Goal: Information Seeking & Learning: Learn about a topic

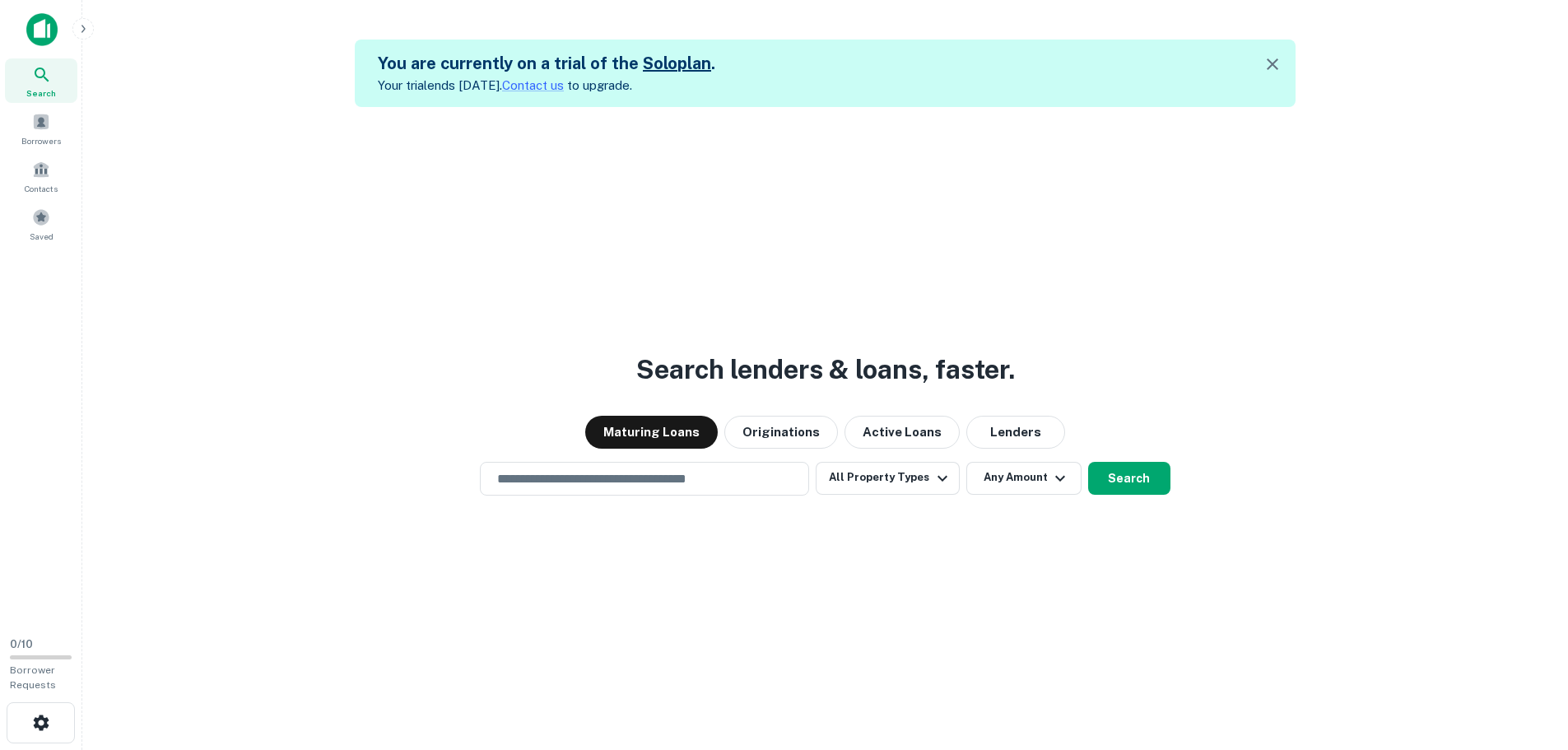
scroll to position [26, 0]
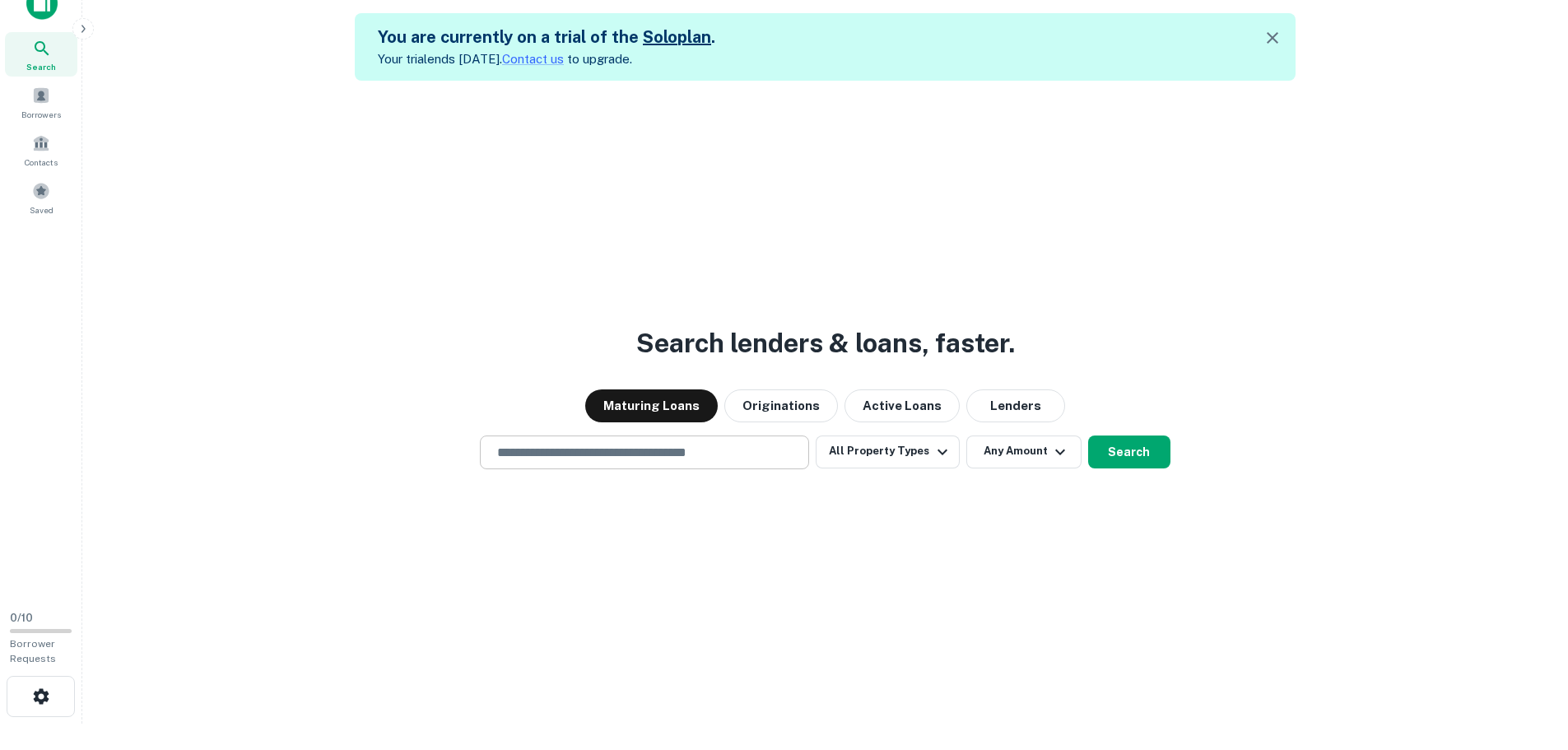
click at [684, 450] on input "text" at bounding box center [644, 453] width 314 height 19
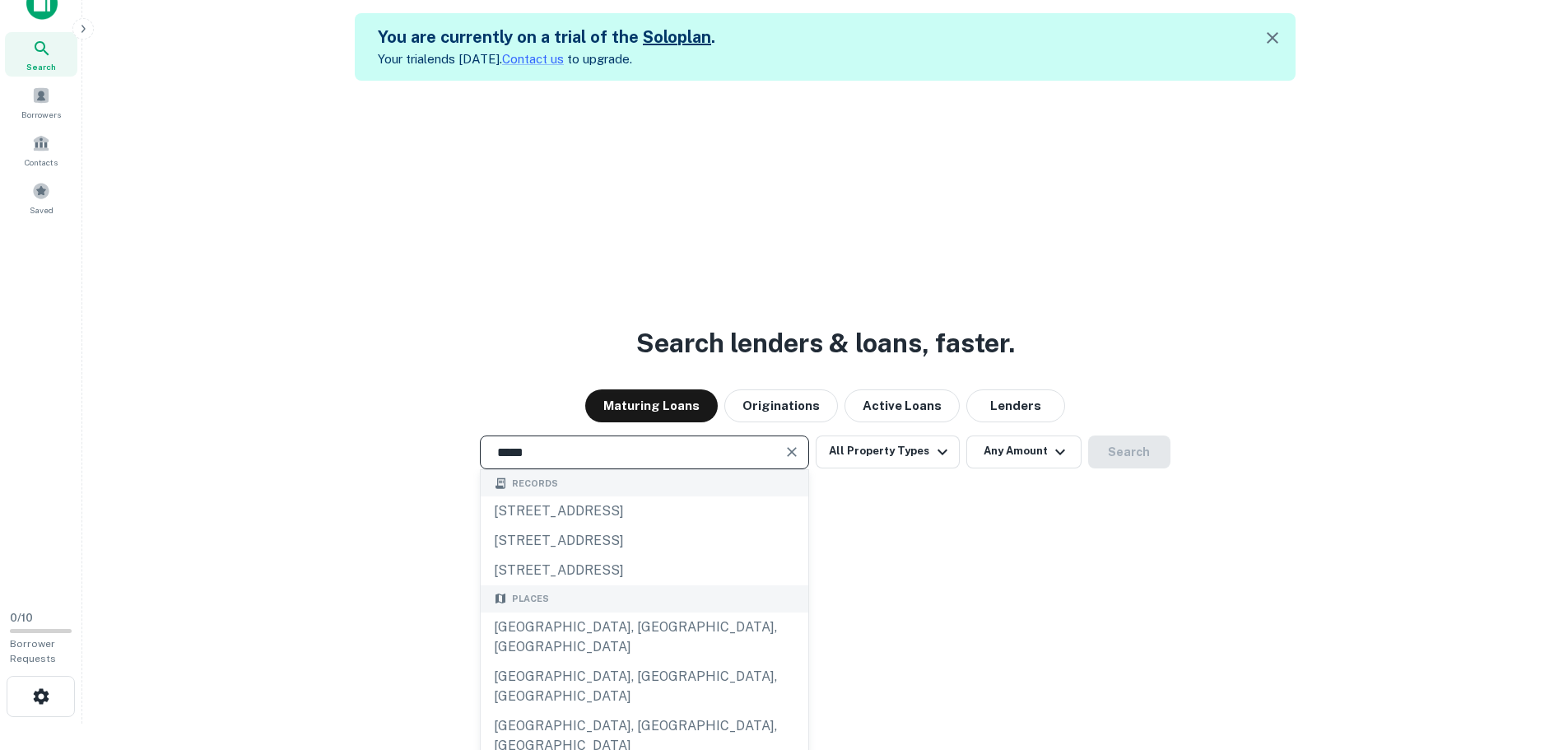
click at [682, 452] on input "*****" at bounding box center [632, 453] width 290 height 19
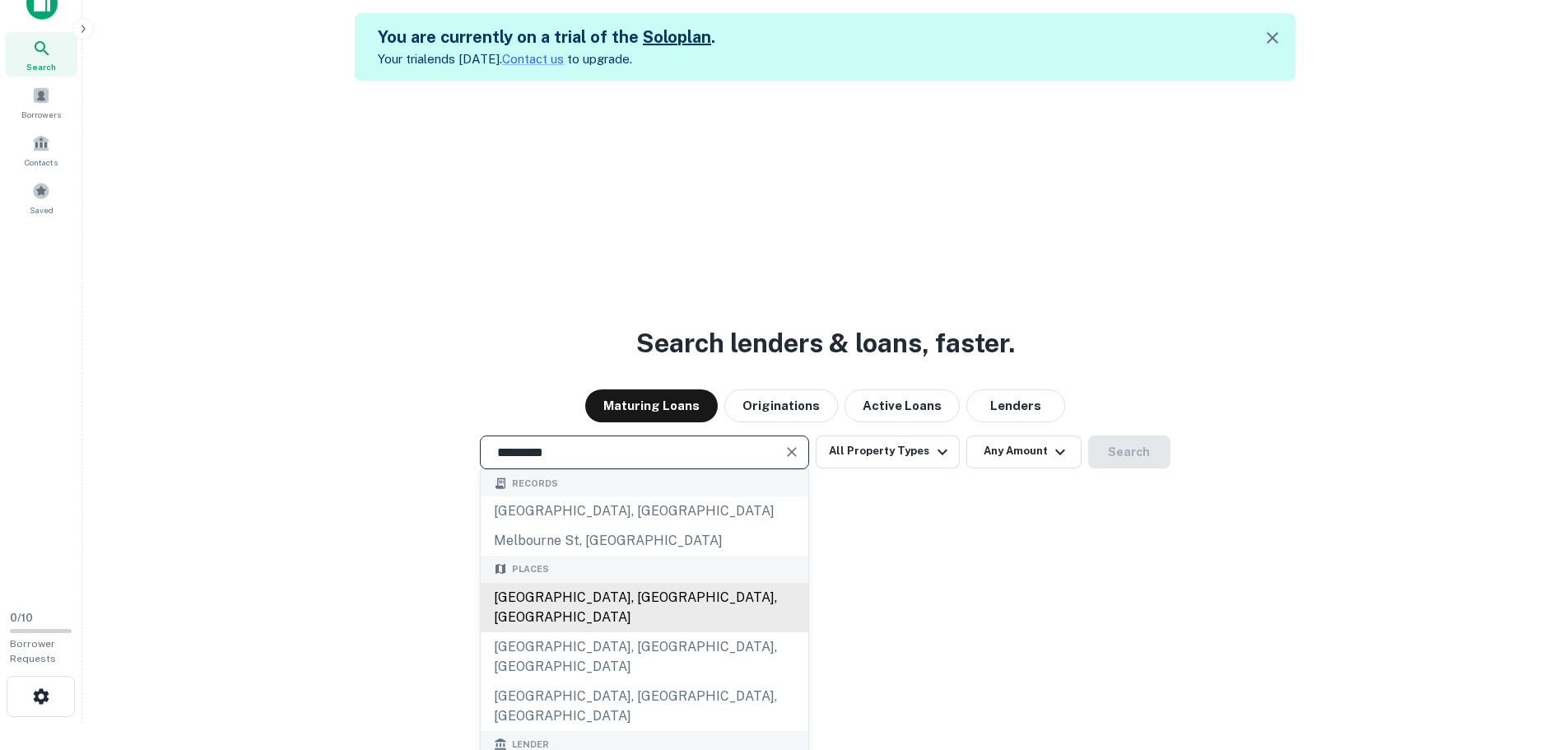
click at [672, 594] on div "[GEOGRAPHIC_DATA], [GEOGRAPHIC_DATA], [GEOGRAPHIC_DATA]" at bounding box center [644, 607] width 327 height 50
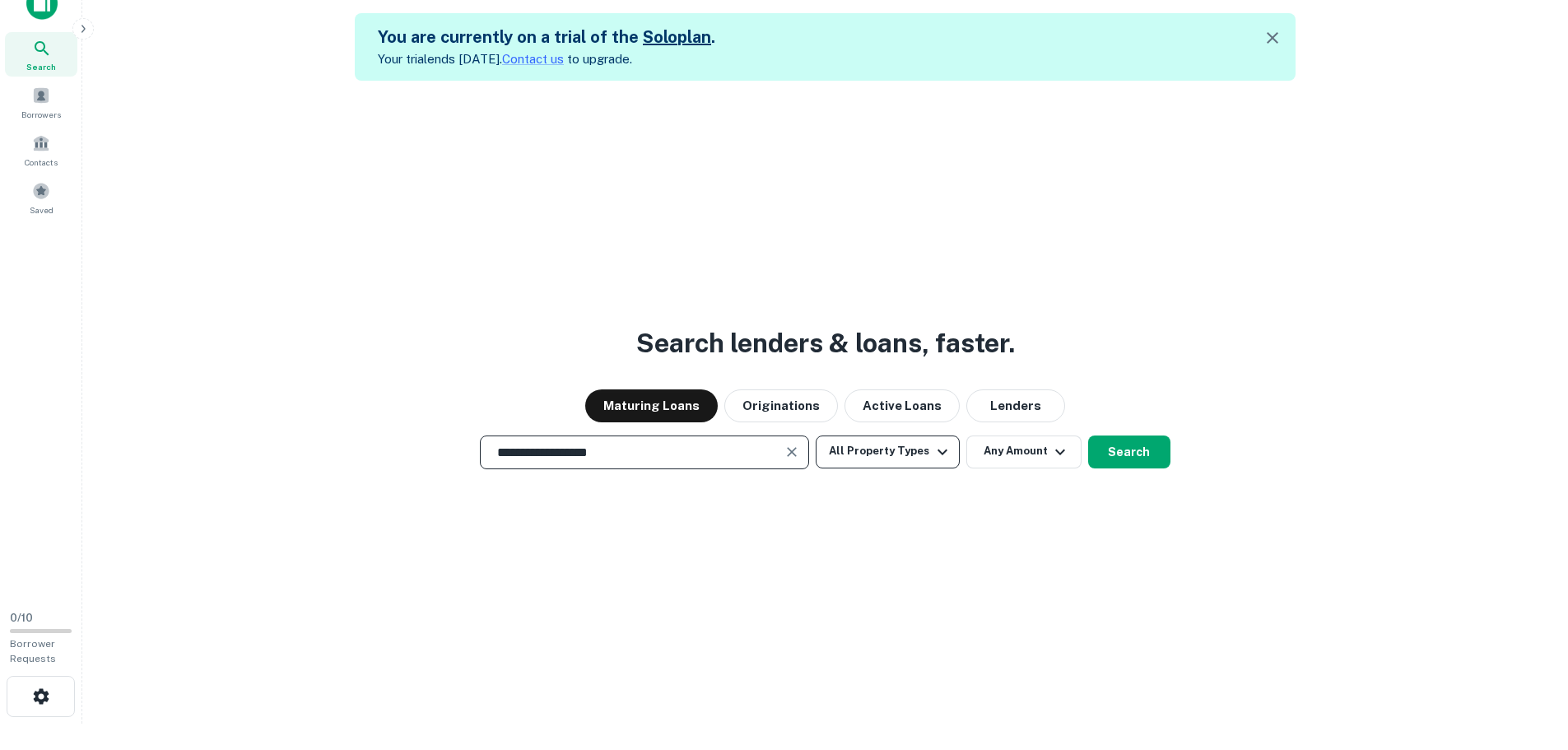
type input "**********"
click at [889, 436] on button "All Property Types" at bounding box center [887, 452] width 143 height 33
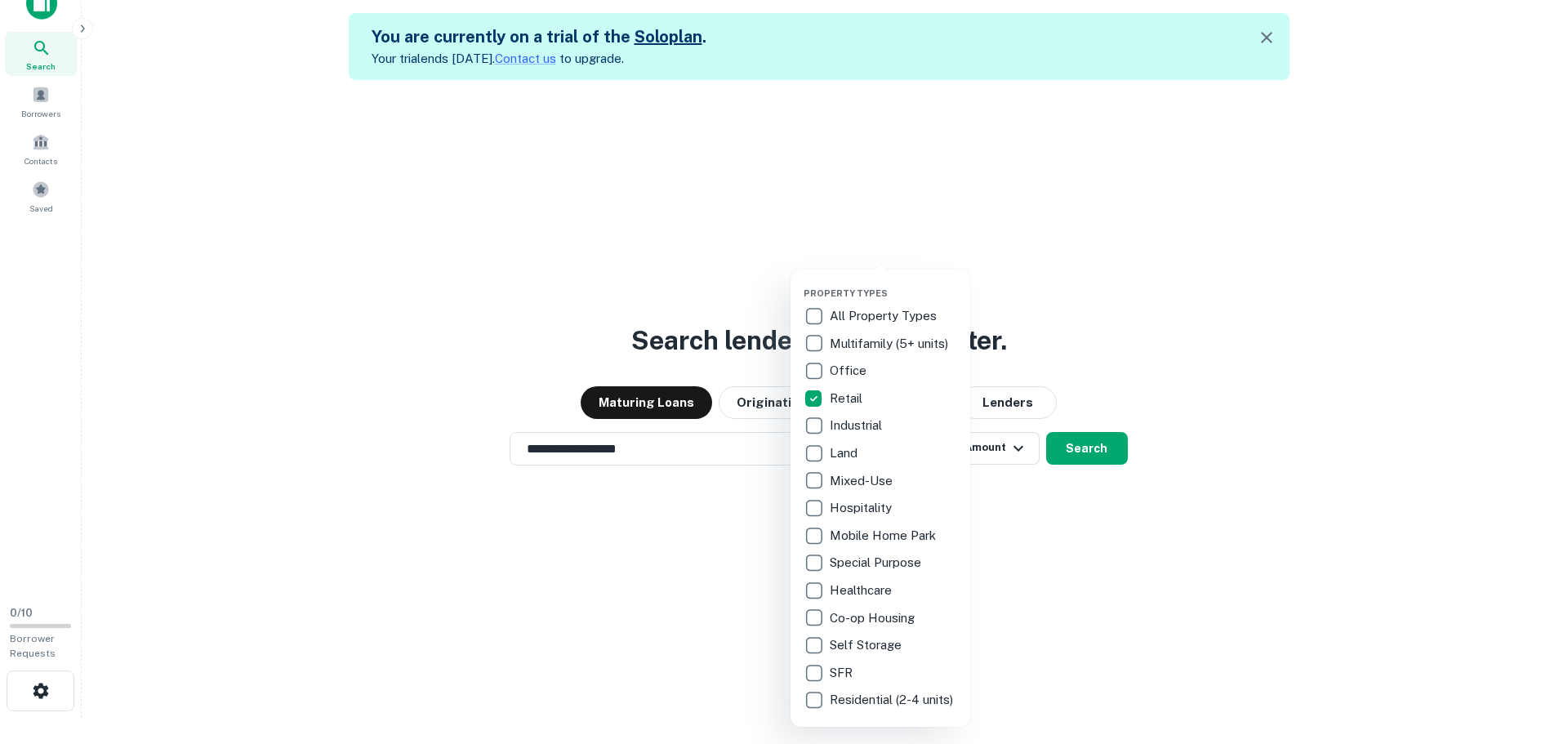
click at [1107, 587] on div at bounding box center [784, 372] width 1568 height 744
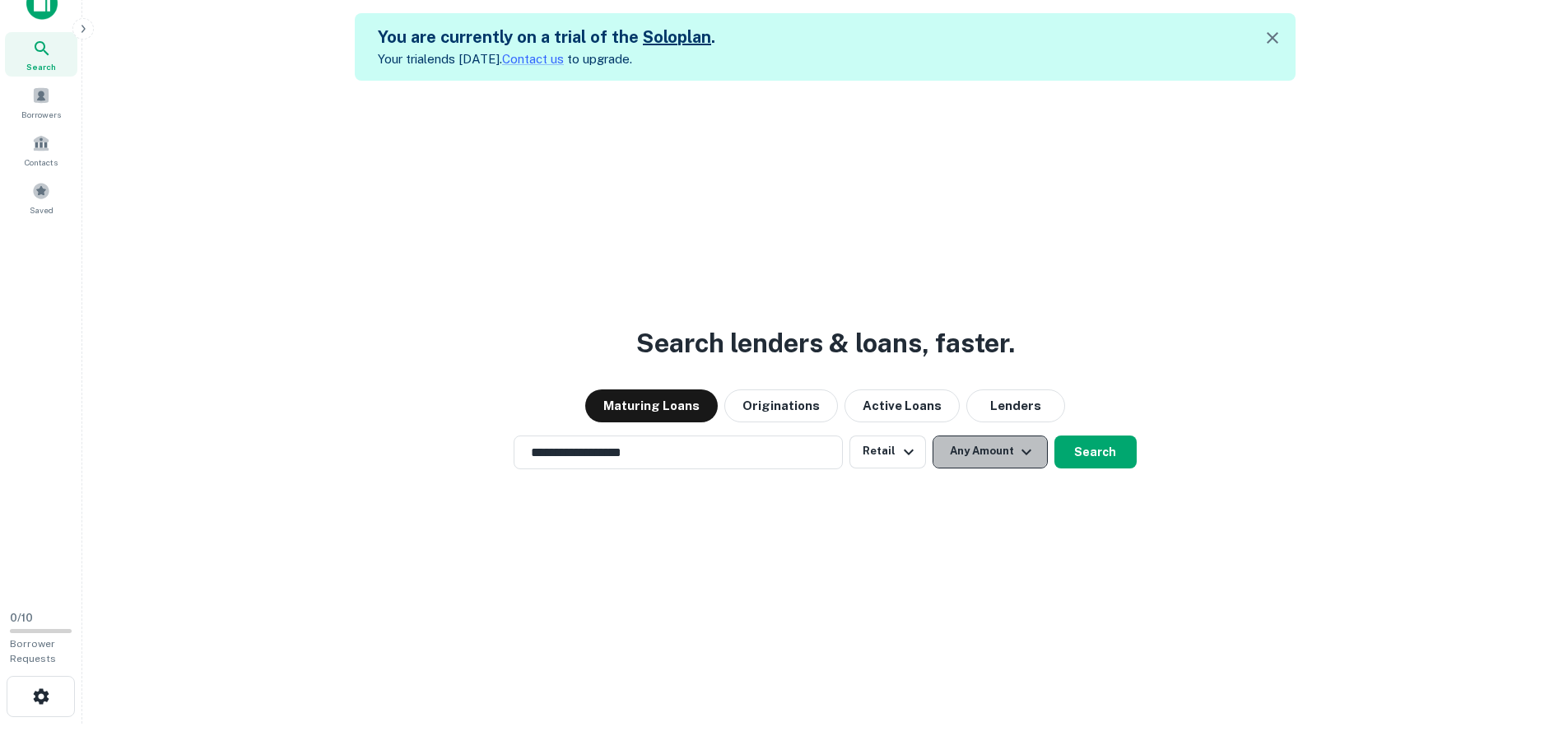
click at [1006, 457] on button "Any Amount" at bounding box center [990, 452] width 115 height 33
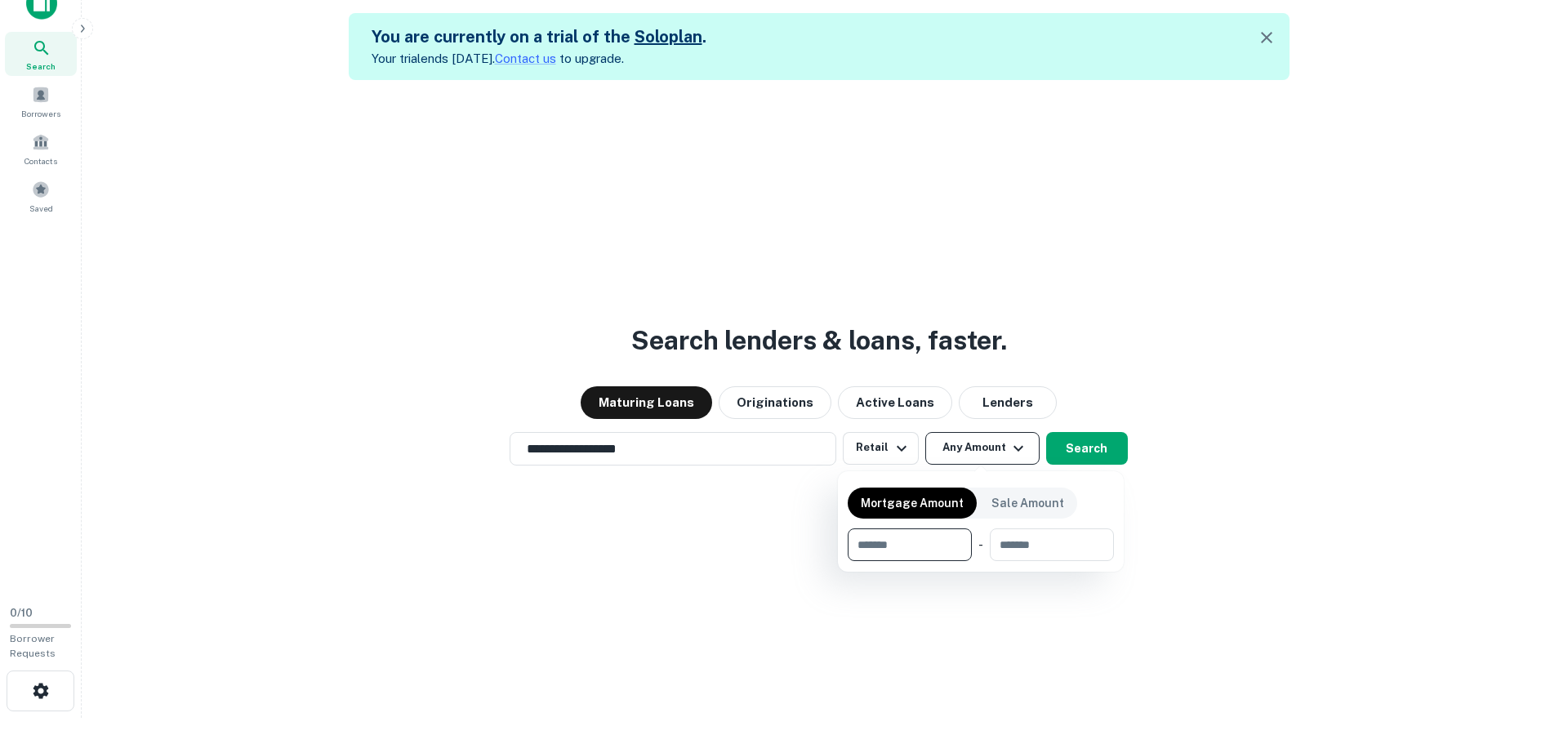
type input "*"
type input "*******"
click at [1167, 475] on div at bounding box center [784, 372] width 1568 height 744
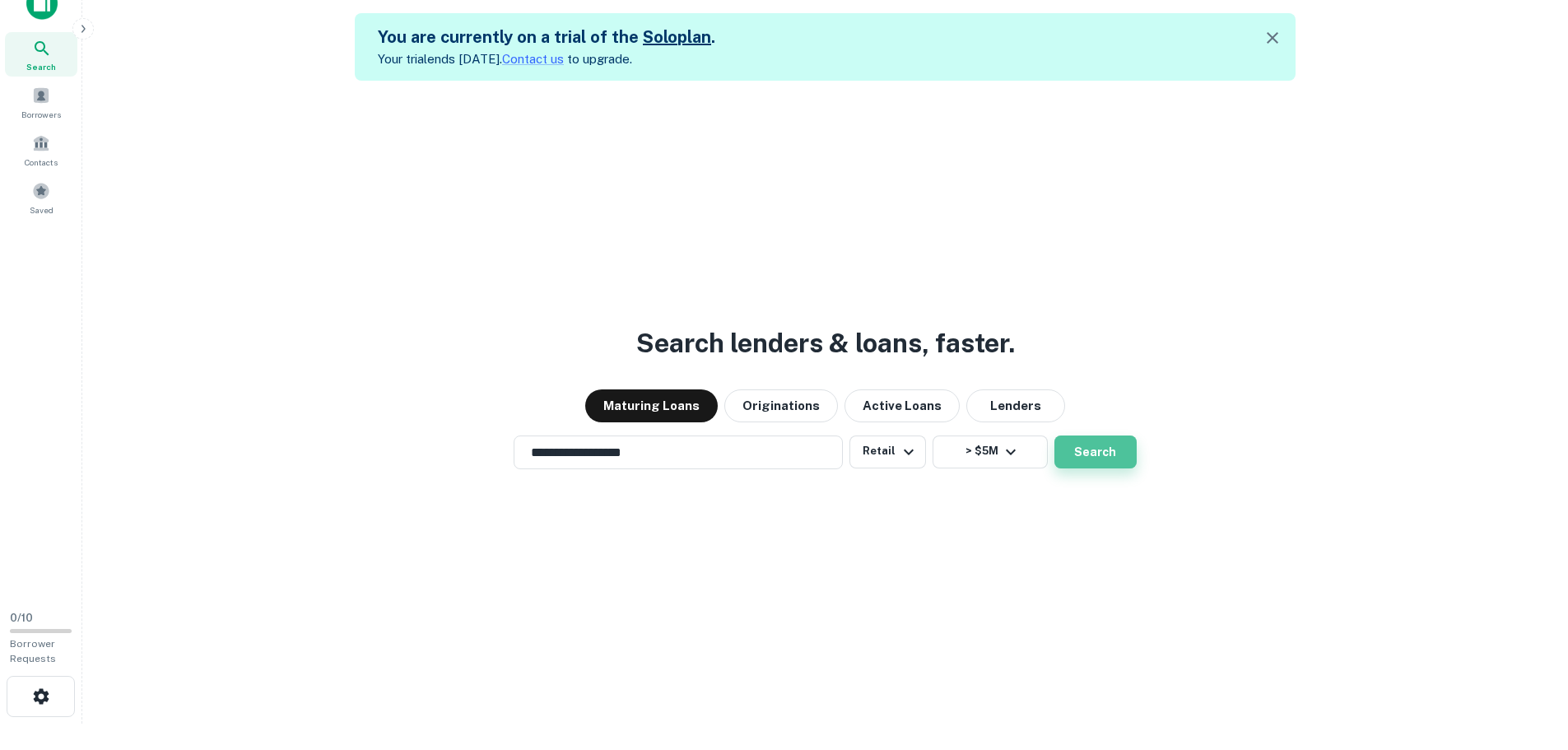
click at [1085, 448] on button "Search" at bounding box center [1095, 452] width 83 height 33
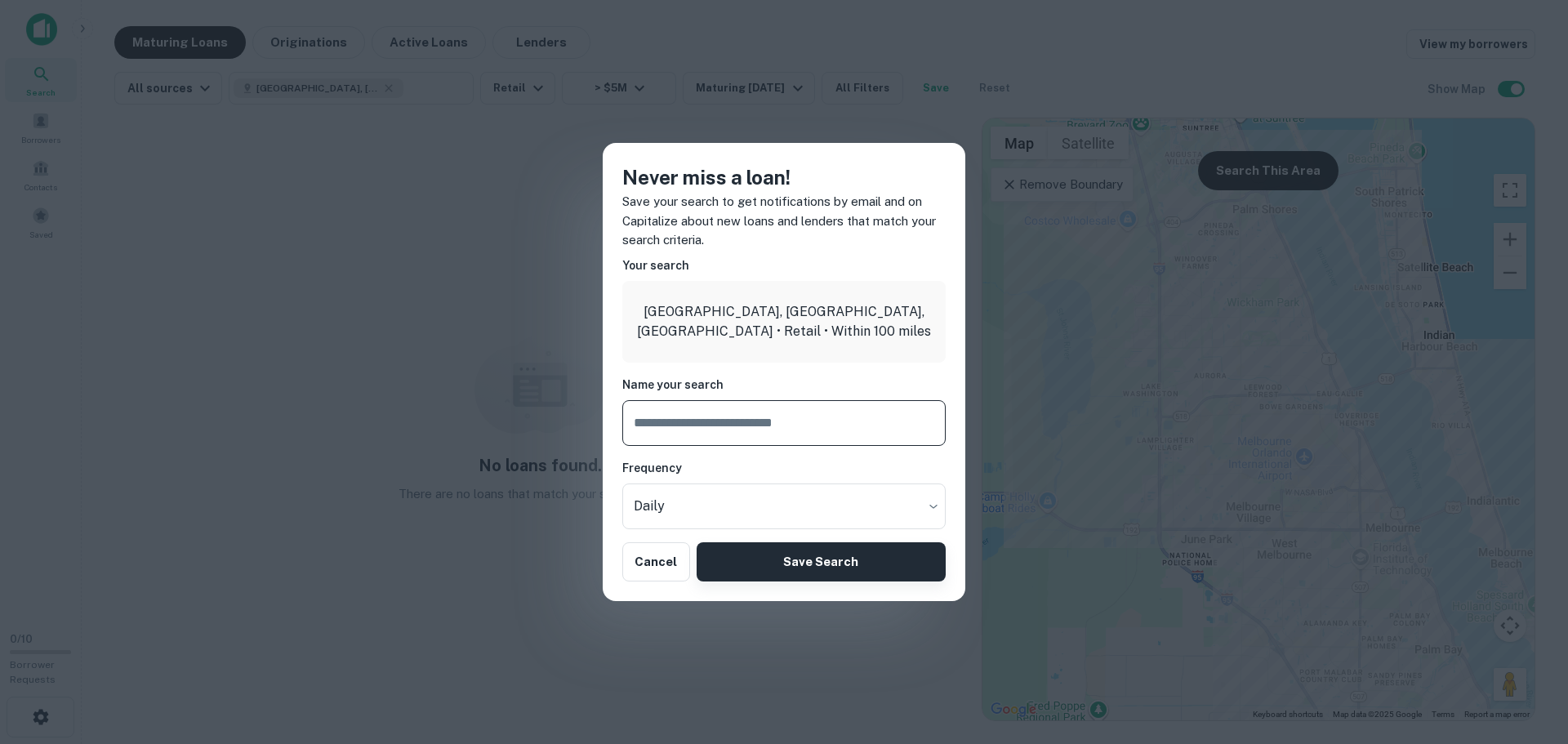
click at [851, 564] on button "Save Search" at bounding box center [821, 562] width 249 height 39
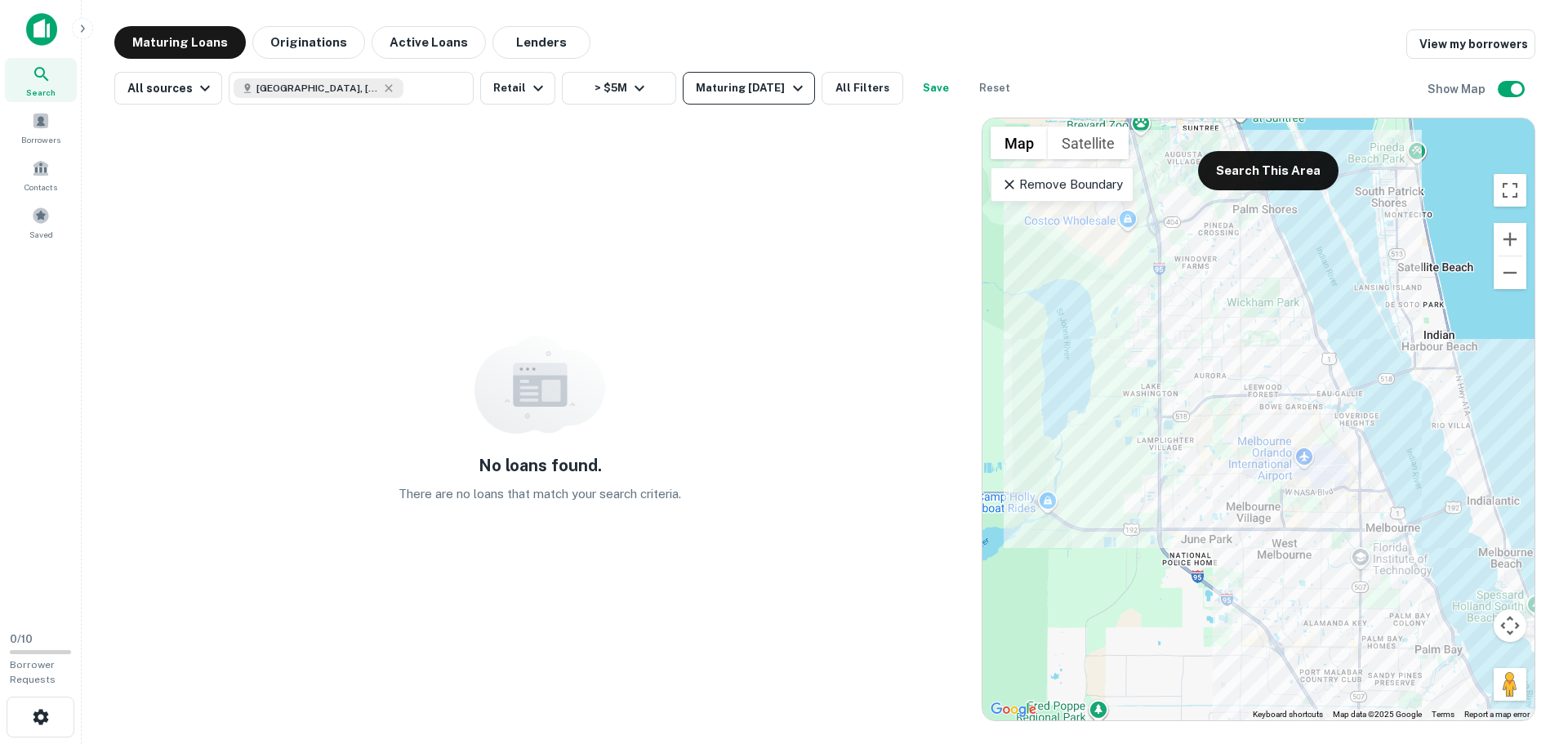
click at [788, 87] on icon "button" at bounding box center [797, 88] width 20 height 20
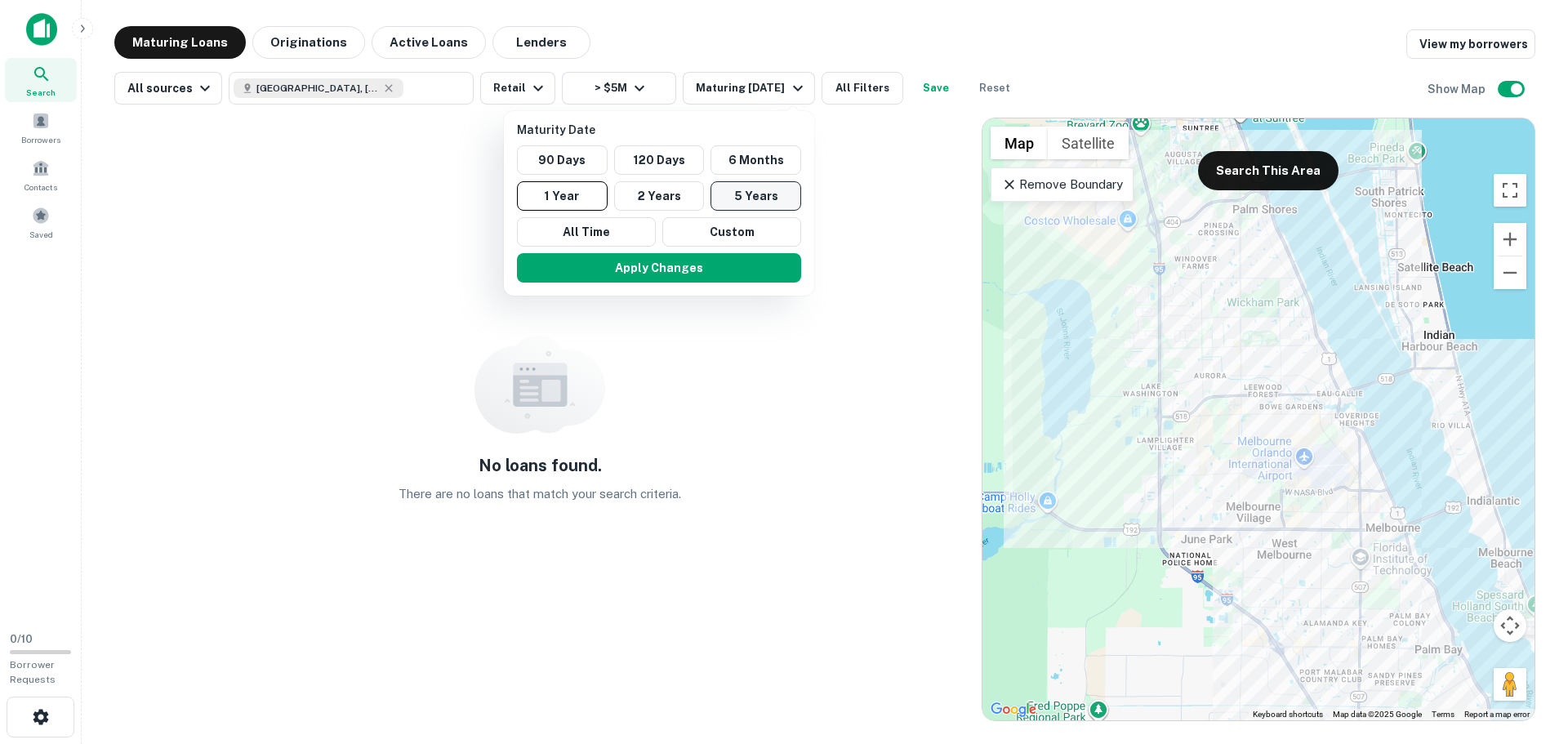
click at [752, 189] on button "5 Years" at bounding box center [755, 196] width 91 height 29
click at [722, 268] on button "Apply Changes" at bounding box center [667, 268] width 284 height 29
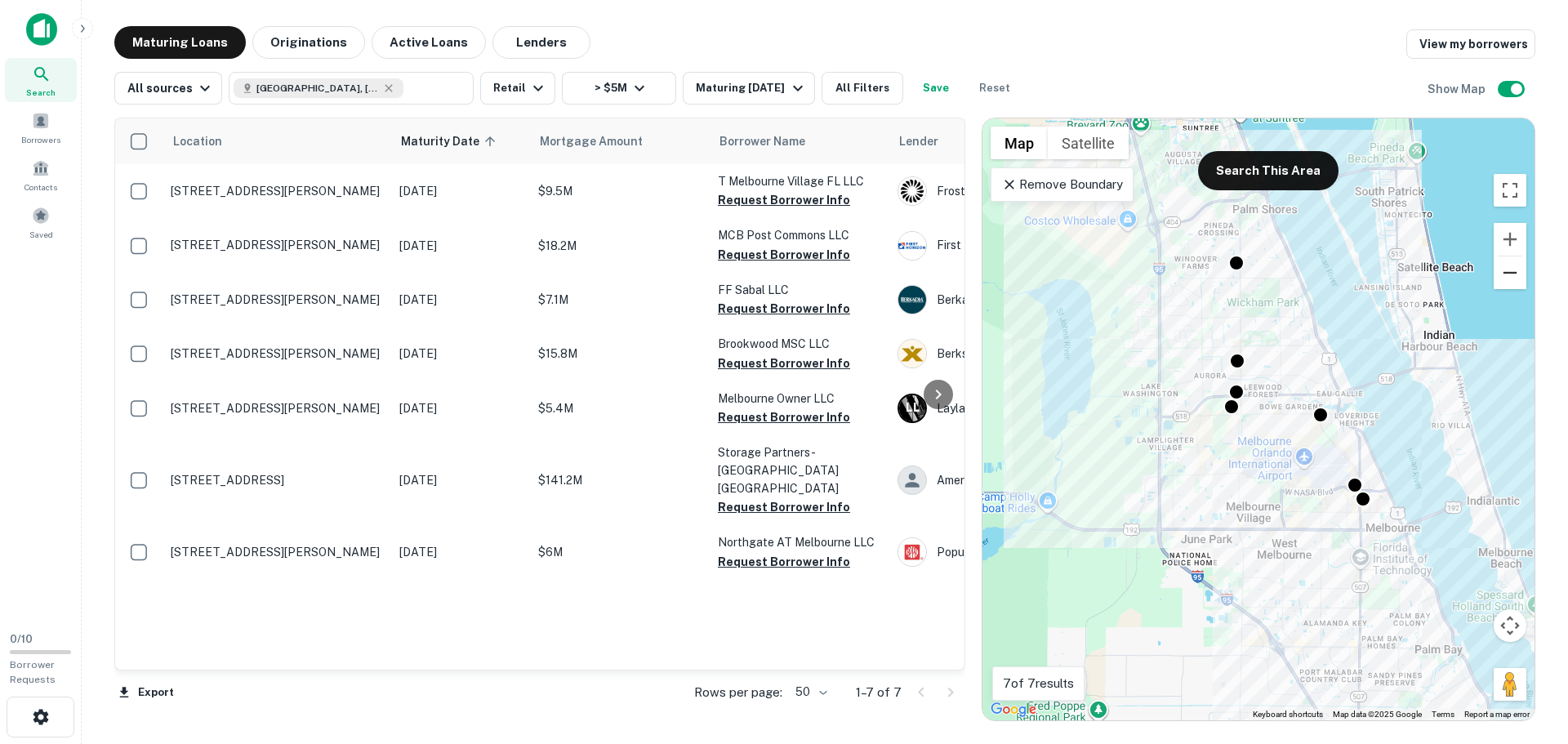
click at [1516, 271] on button "Zoom out" at bounding box center [1510, 273] width 33 height 33
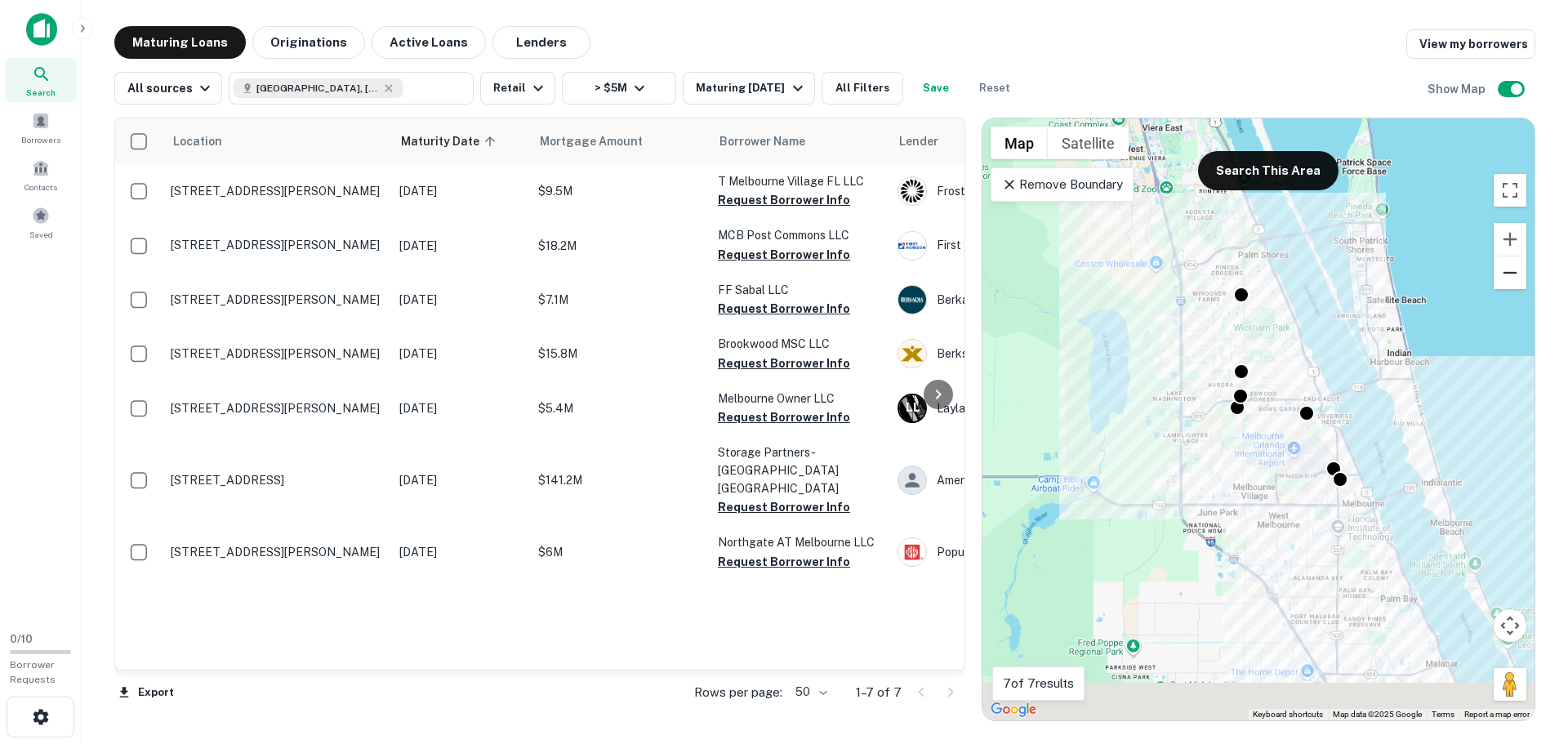
click at [1516, 271] on button "Zoom out" at bounding box center [1510, 273] width 33 height 33
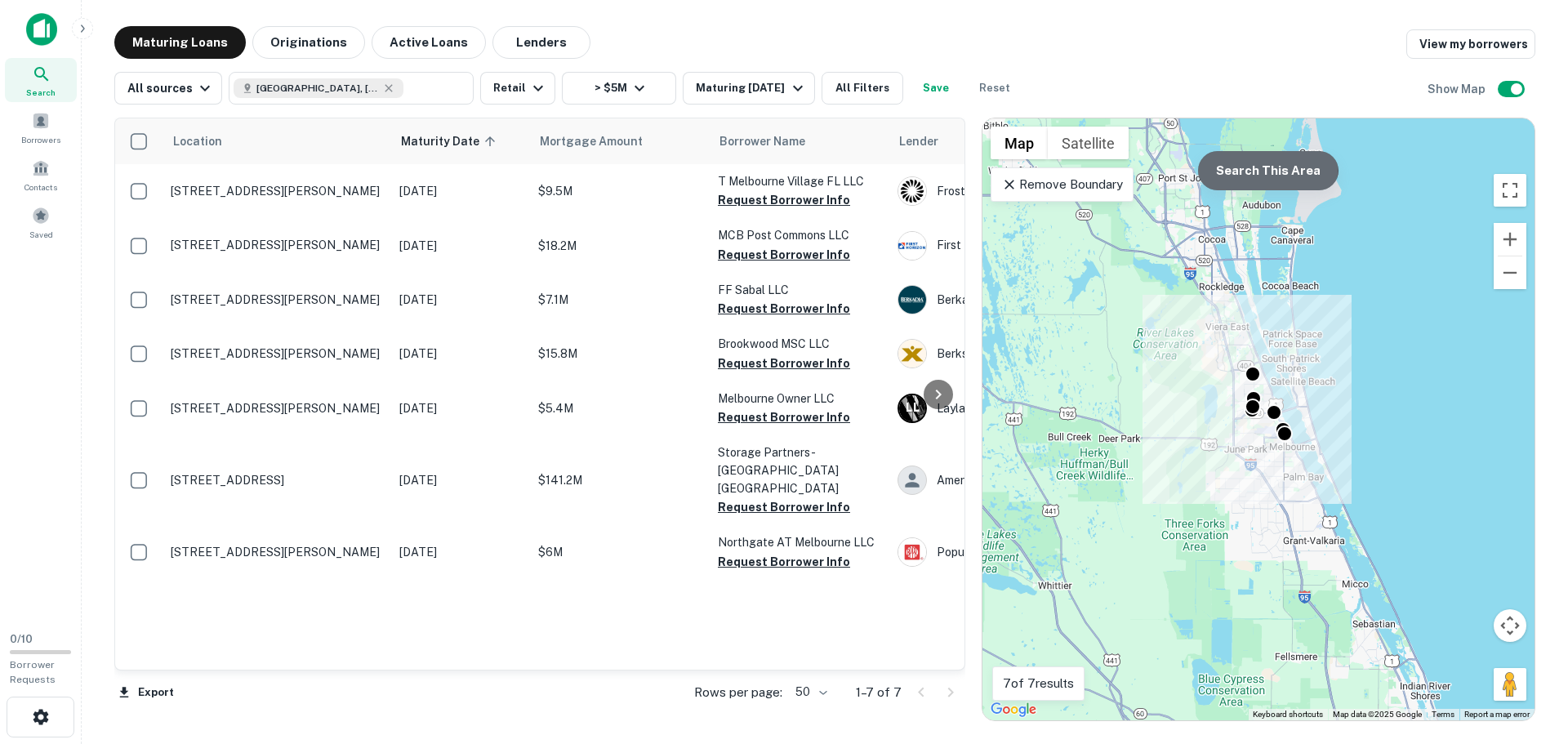
click at [1262, 164] on button "Search This Area" at bounding box center [1268, 170] width 141 height 39
click at [1247, 169] on button "Search This Area" at bounding box center [1268, 170] width 141 height 39
click at [385, 87] on icon at bounding box center [389, 87] width 8 height 8
type input "**********"
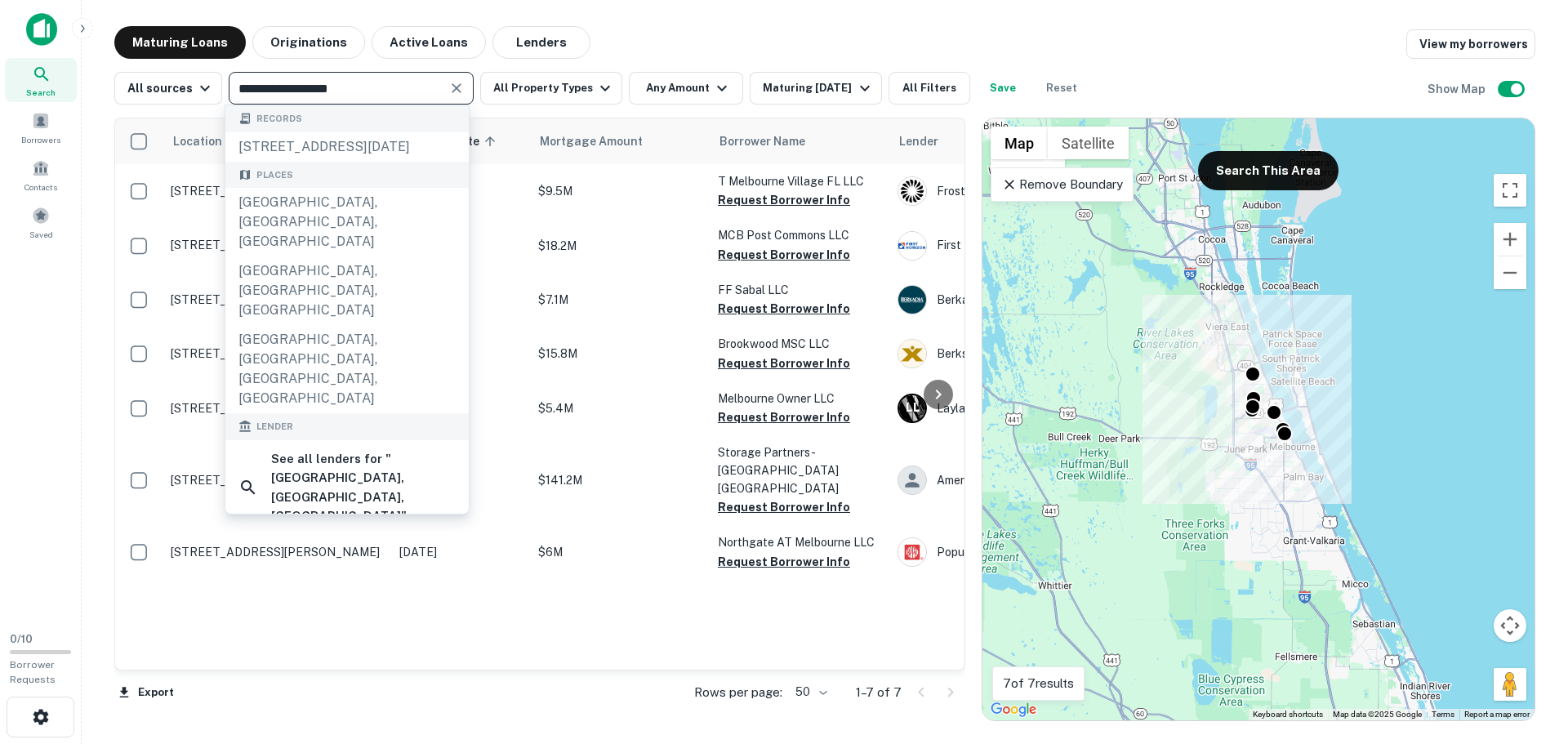
click at [456, 84] on icon "Clear" at bounding box center [456, 87] width 10 height 10
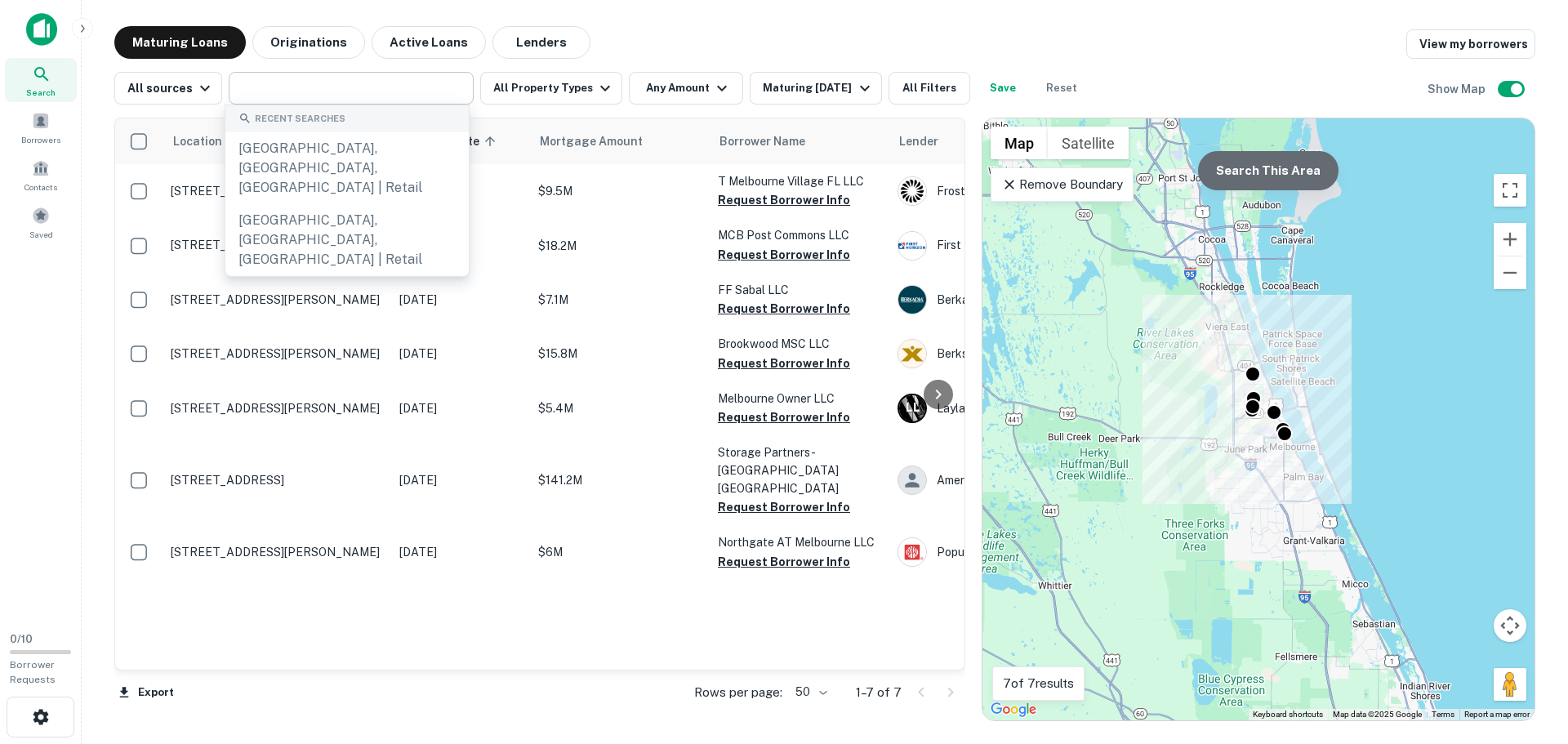
click at [1285, 182] on button "Search This Area" at bounding box center [1268, 170] width 141 height 39
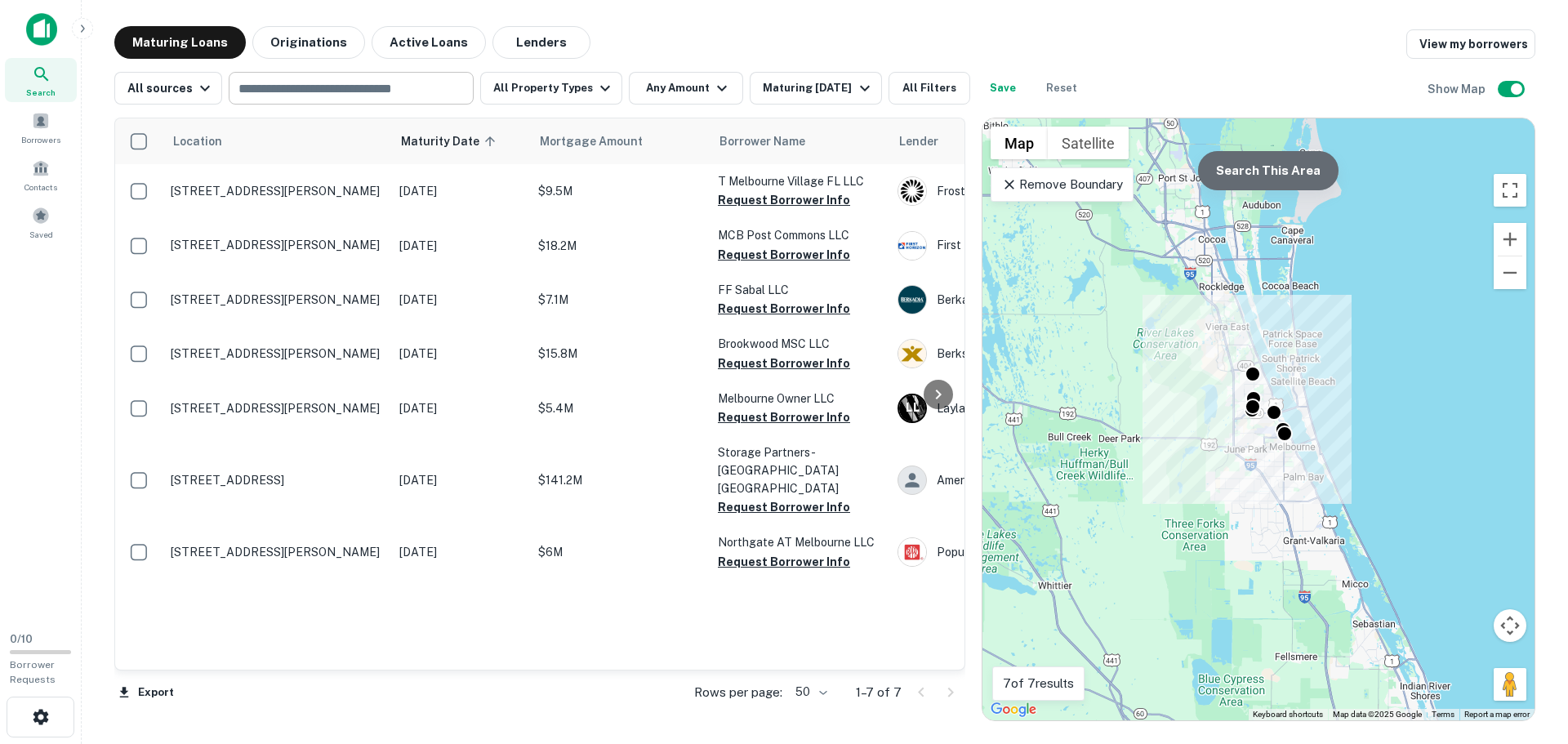
click at [1286, 171] on button "Search This Area" at bounding box center [1268, 170] width 141 height 39
click at [1509, 279] on button "Zoom out" at bounding box center [1510, 273] width 33 height 33
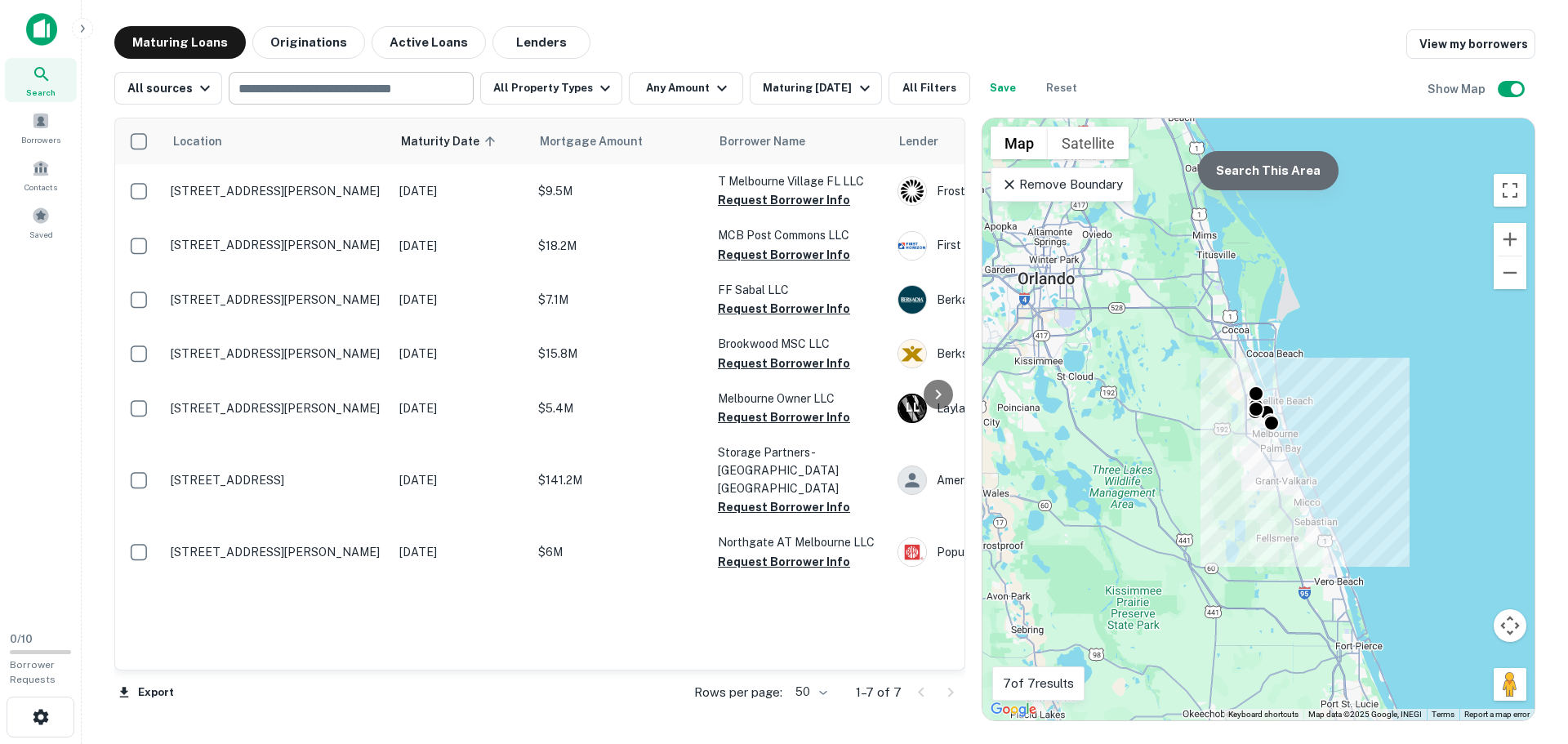
click at [1306, 175] on button "Search This Area" at bounding box center [1268, 170] width 141 height 39
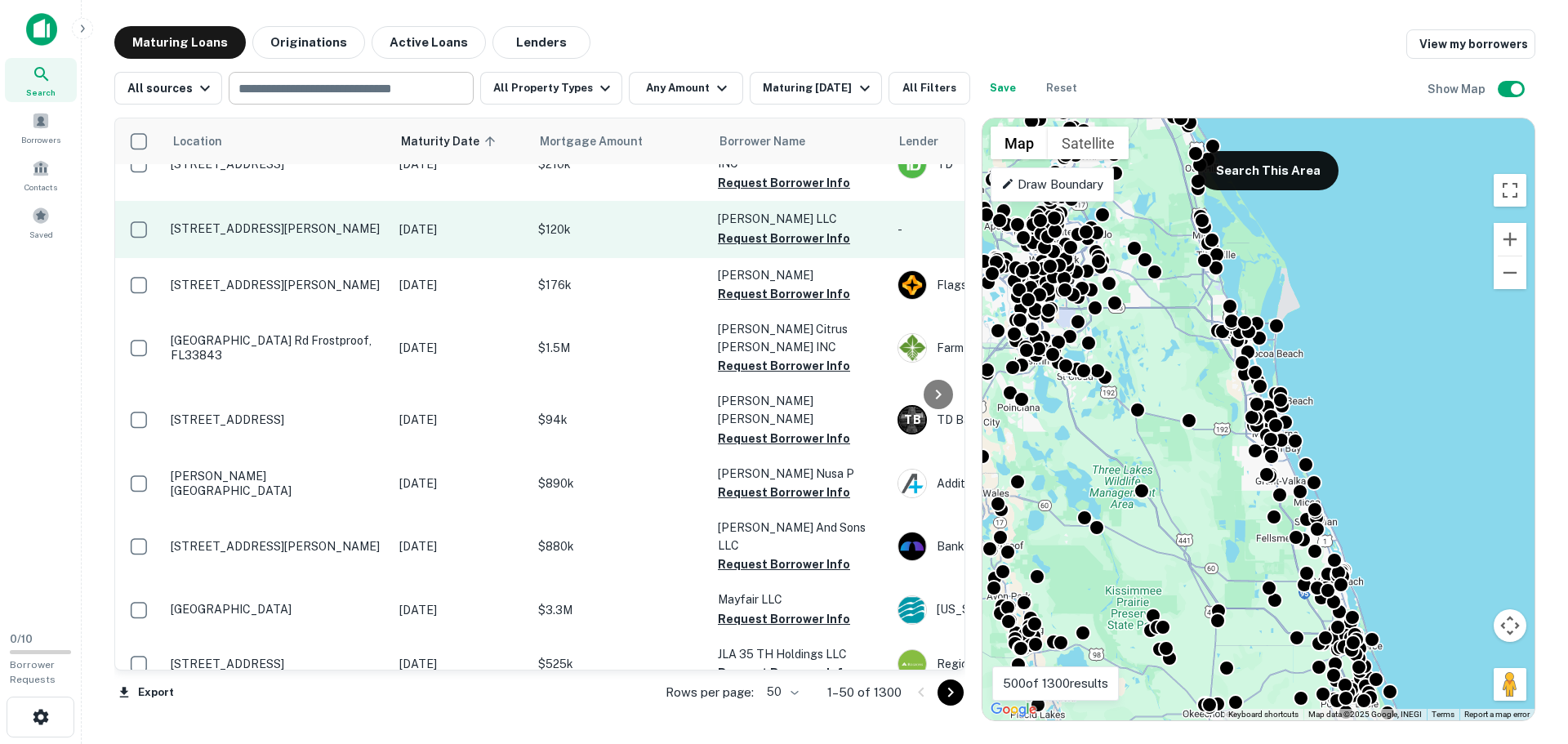
scroll to position [245, 0]
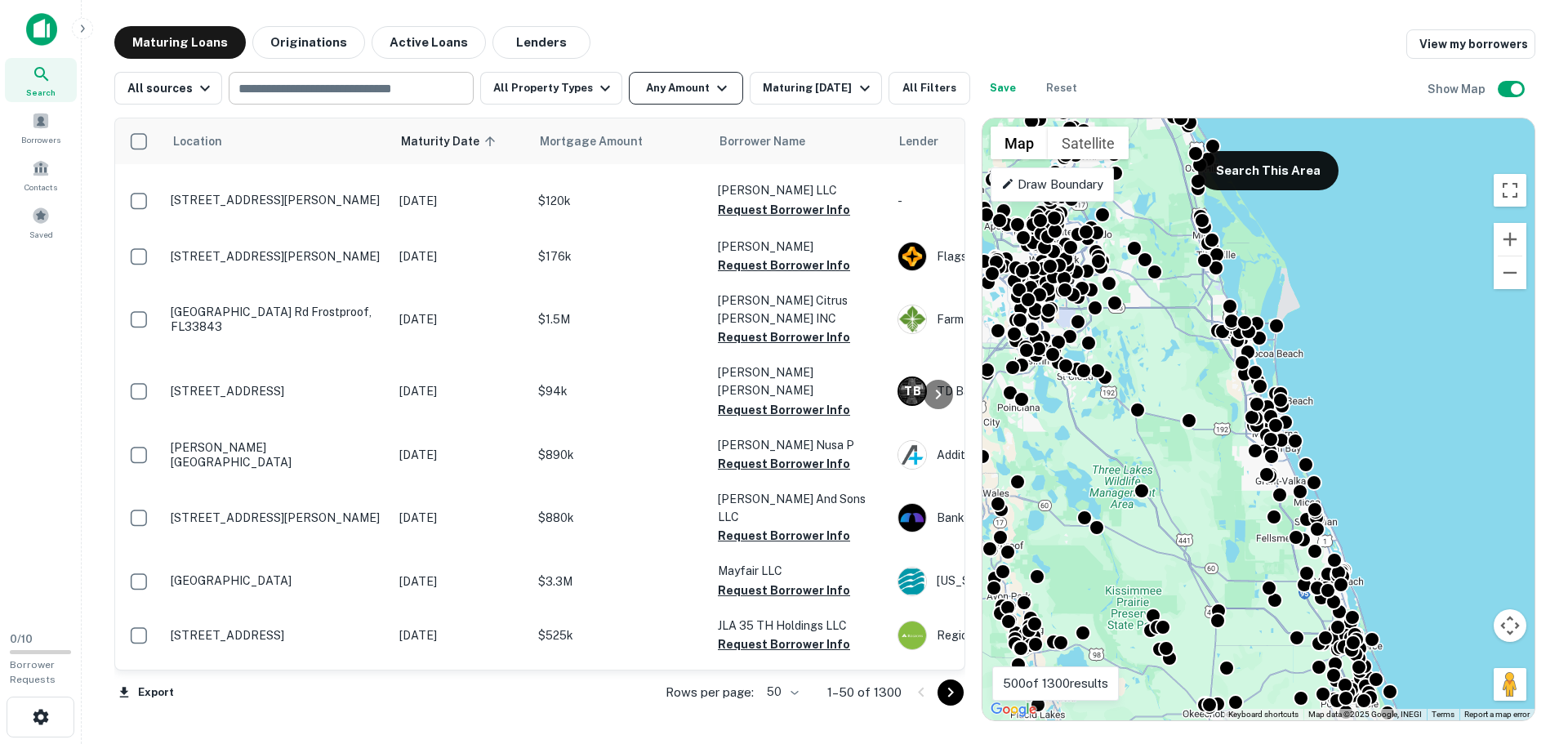
click at [689, 86] on button "Any Amount" at bounding box center [686, 88] width 114 height 33
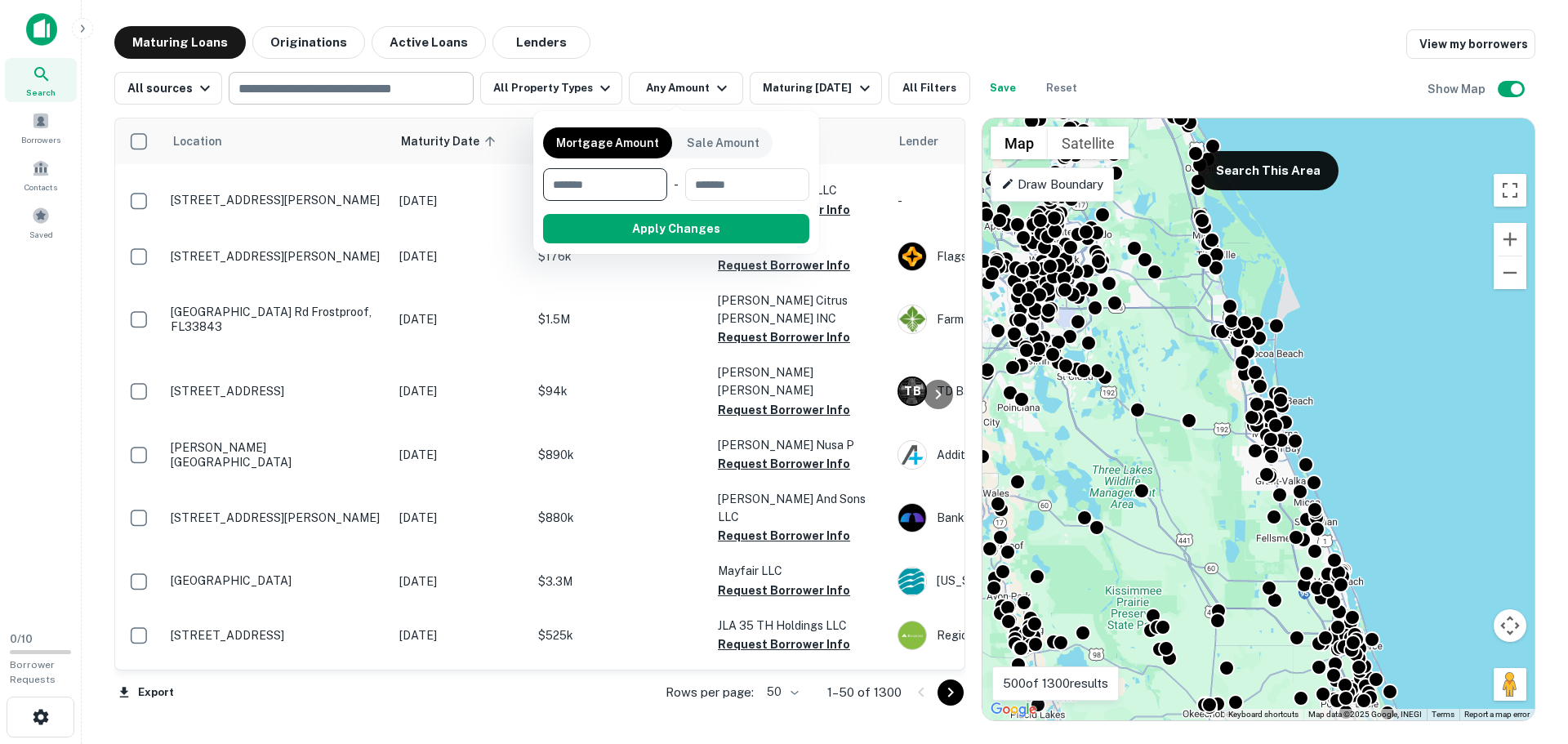
click at [633, 187] on input "number" at bounding box center [600, 185] width 112 height 33
type input "********"
click at [543, 86] on div at bounding box center [784, 372] width 1568 height 744
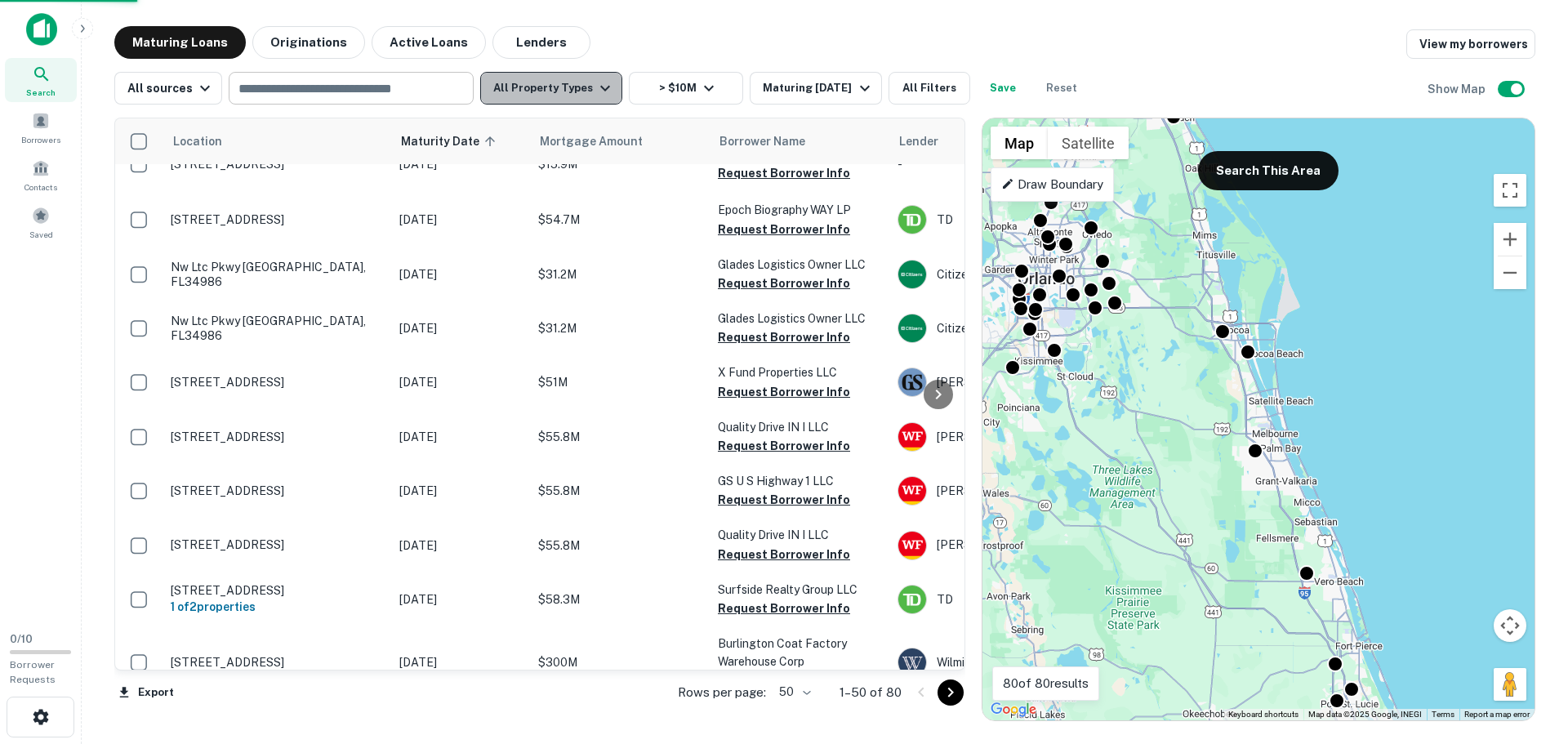
click at [595, 92] on icon "button" at bounding box center [605, 88] width 20 height 20
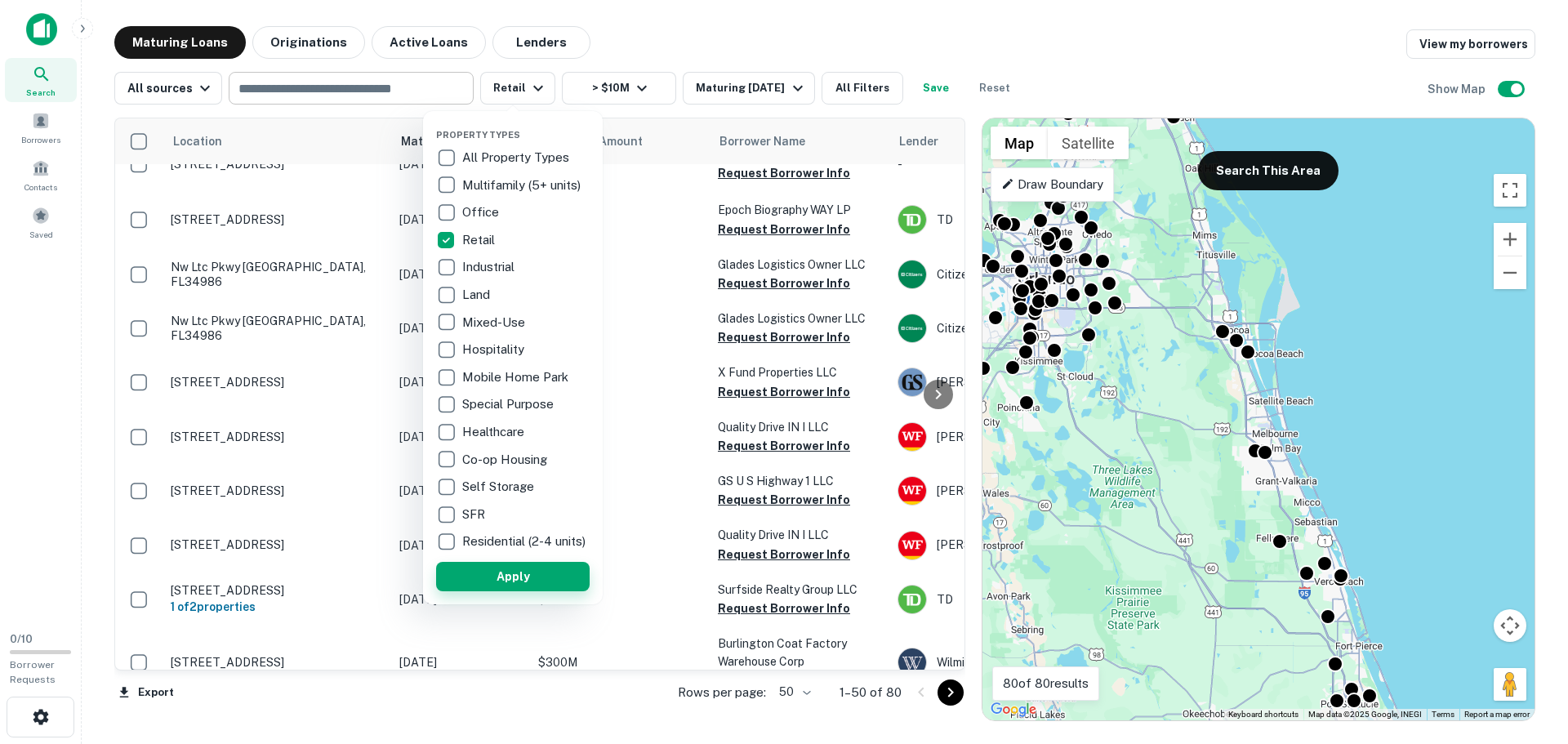
click at [540, 589] on button "Apply" at bounding box center [513, 576] width 154 height 29
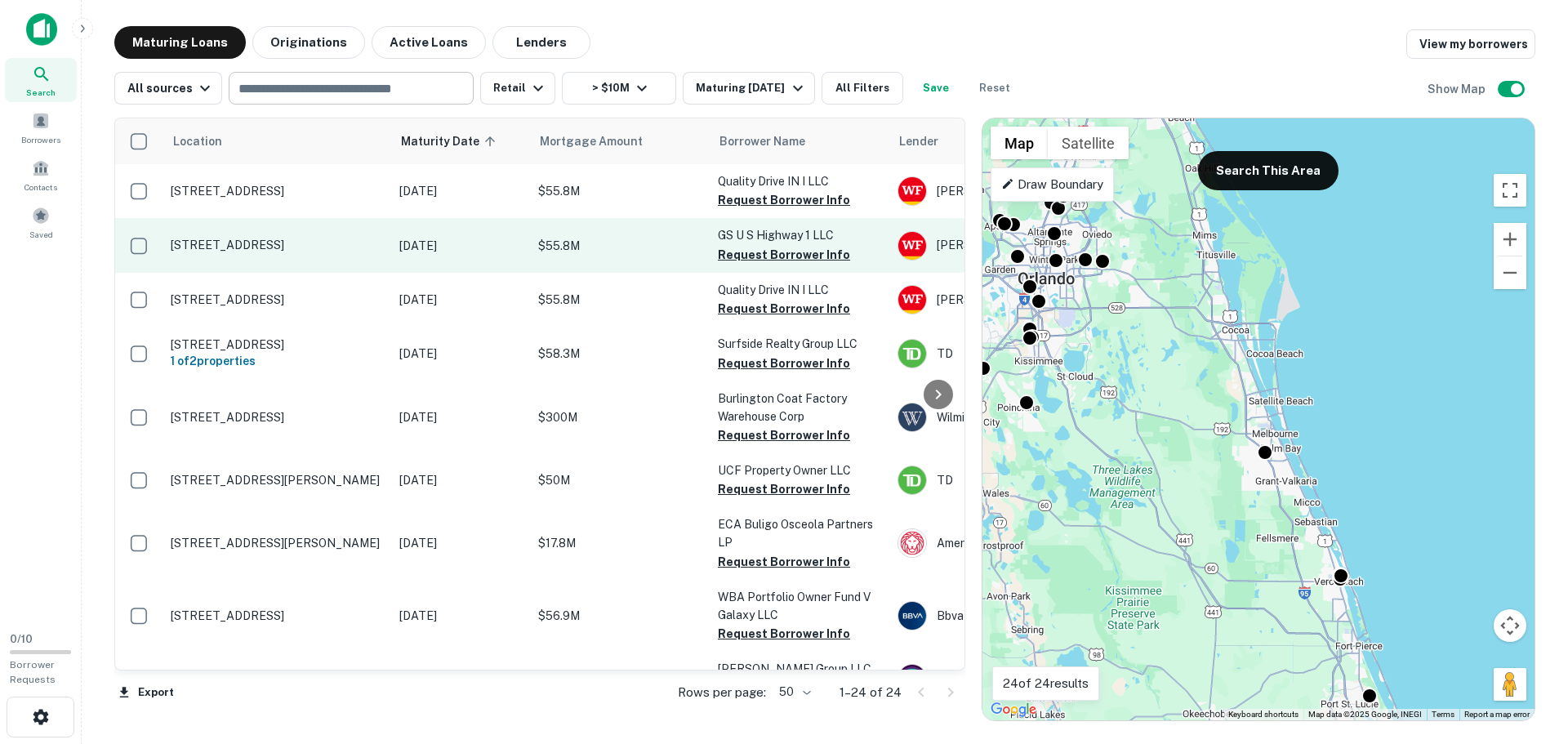
click at [252, 252] on p "[STREET_ADDRESS]" at bounding box center [277, 245] width 213 height 15
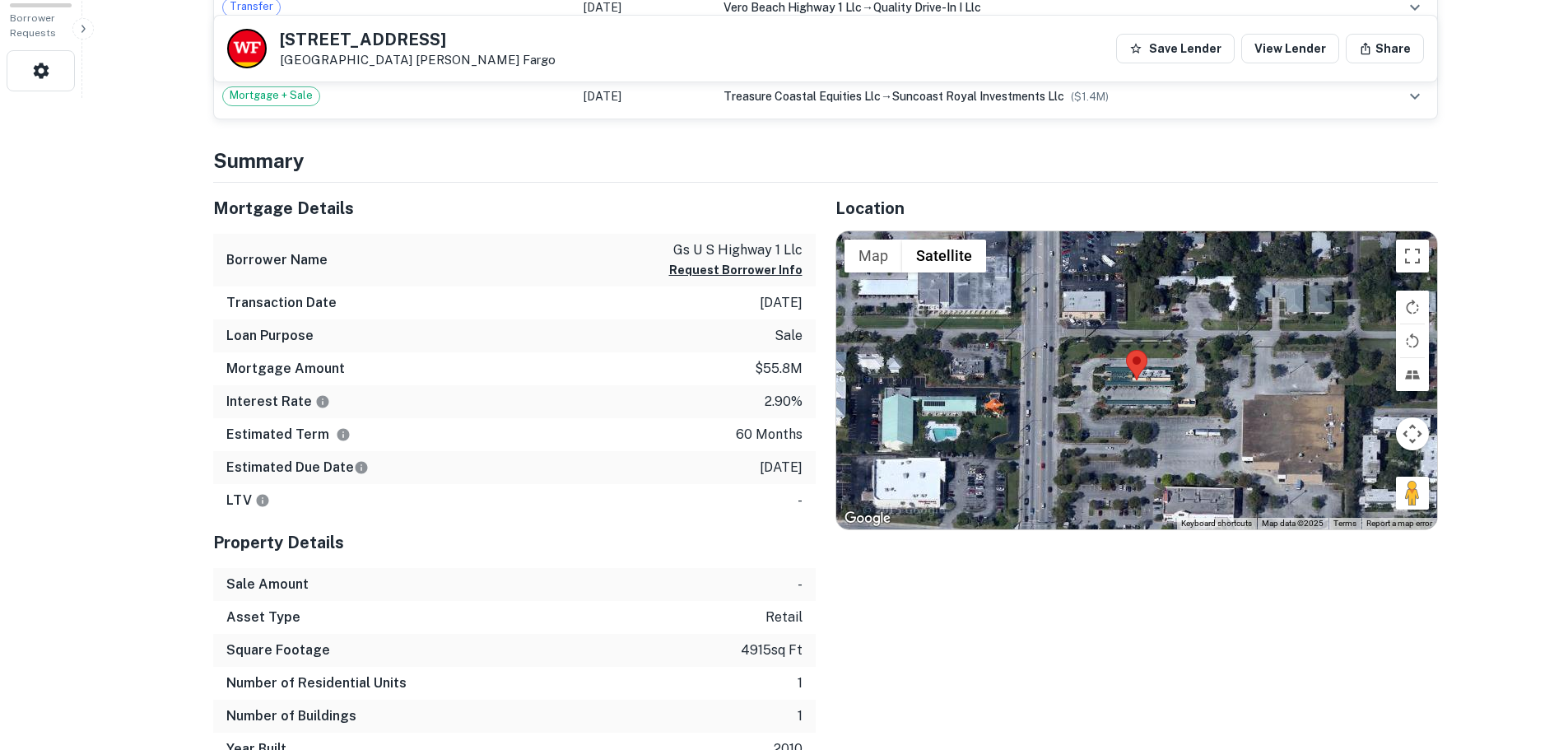
scroll to position [659, 0]
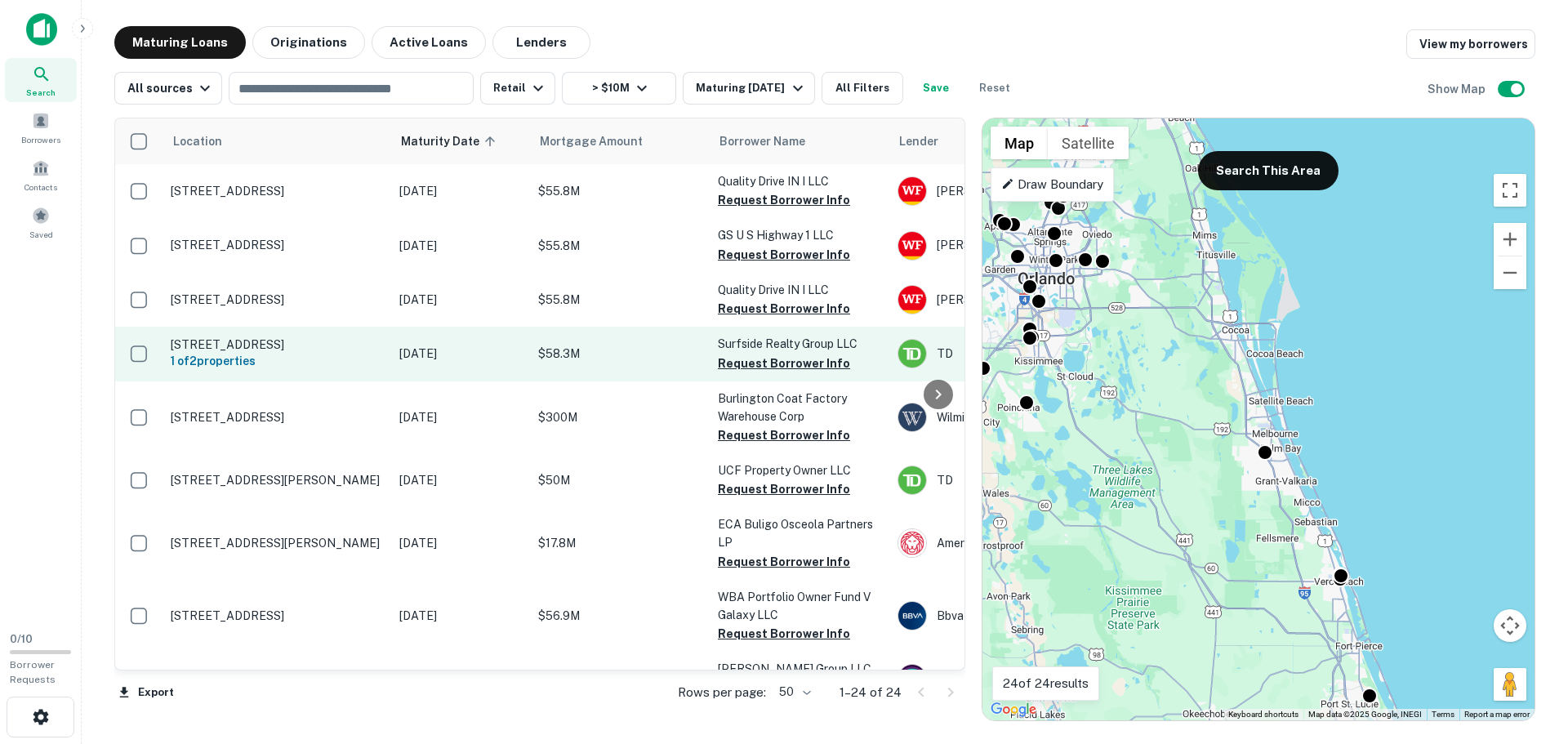
click at [205, 341] on p "[STREET_ADDRESS]" at bounding box center [277, 344] width 213 height 15
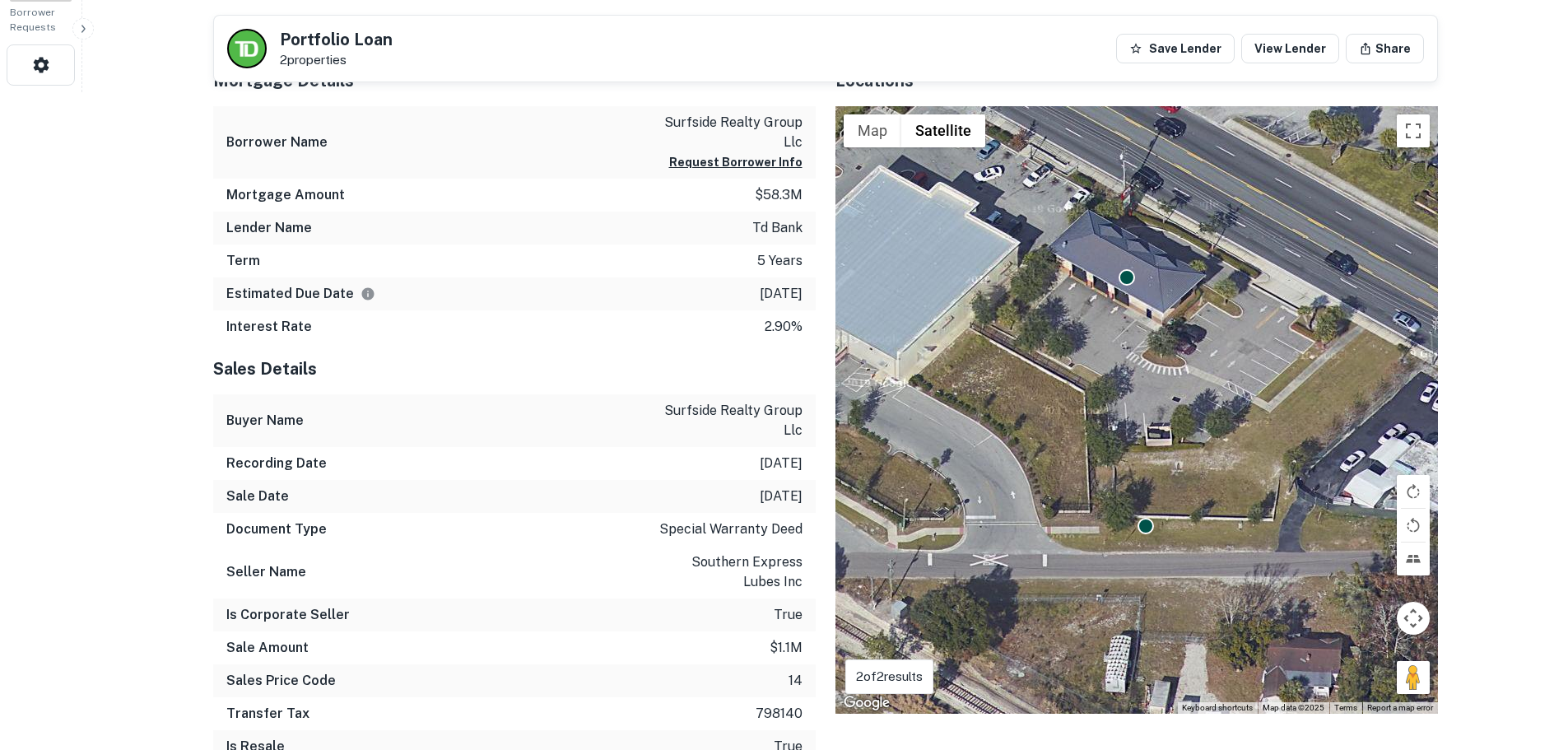
scroll to position [659, 0]
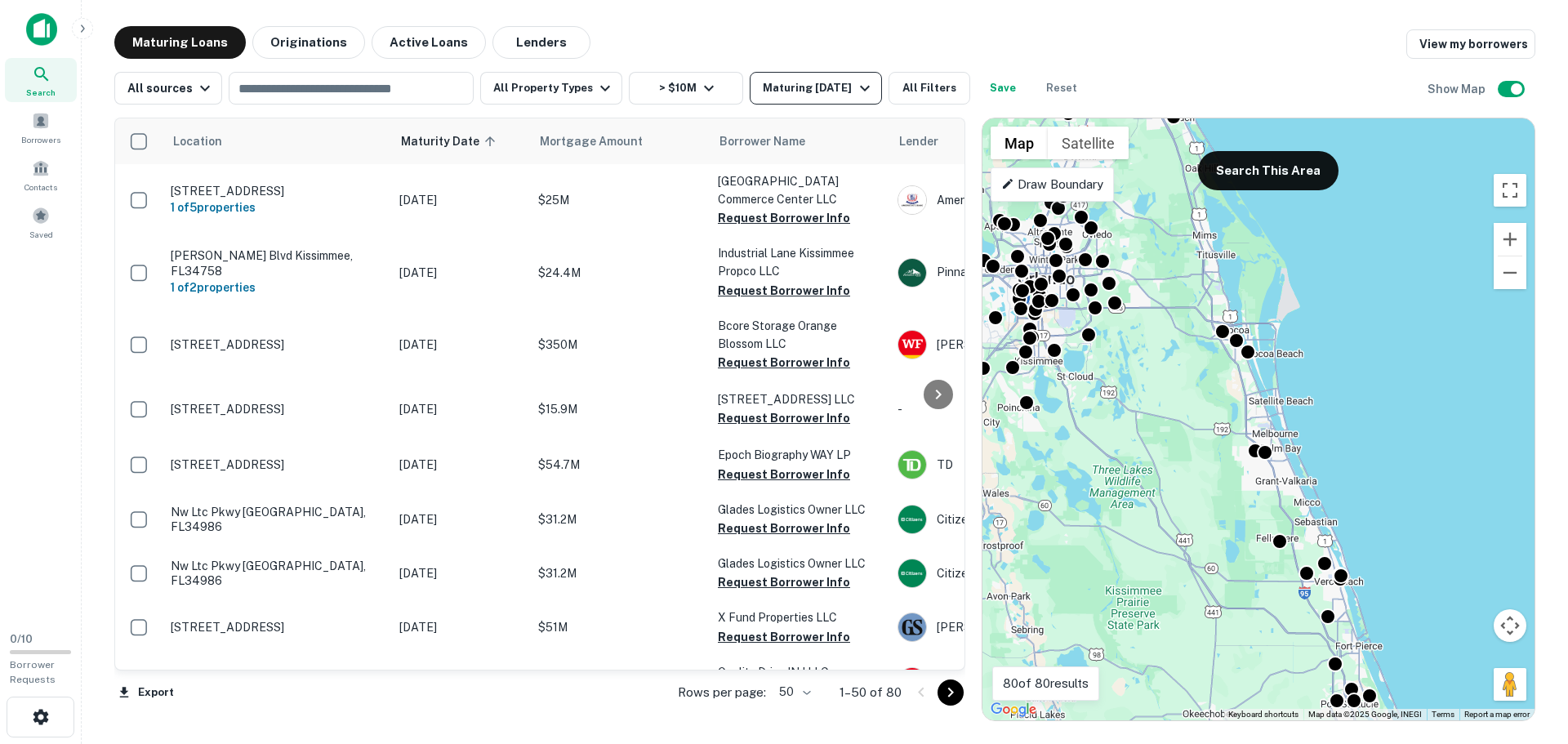
click at [874, 90] on icon "button" at bounding box center [865, 88] width 20 height 20
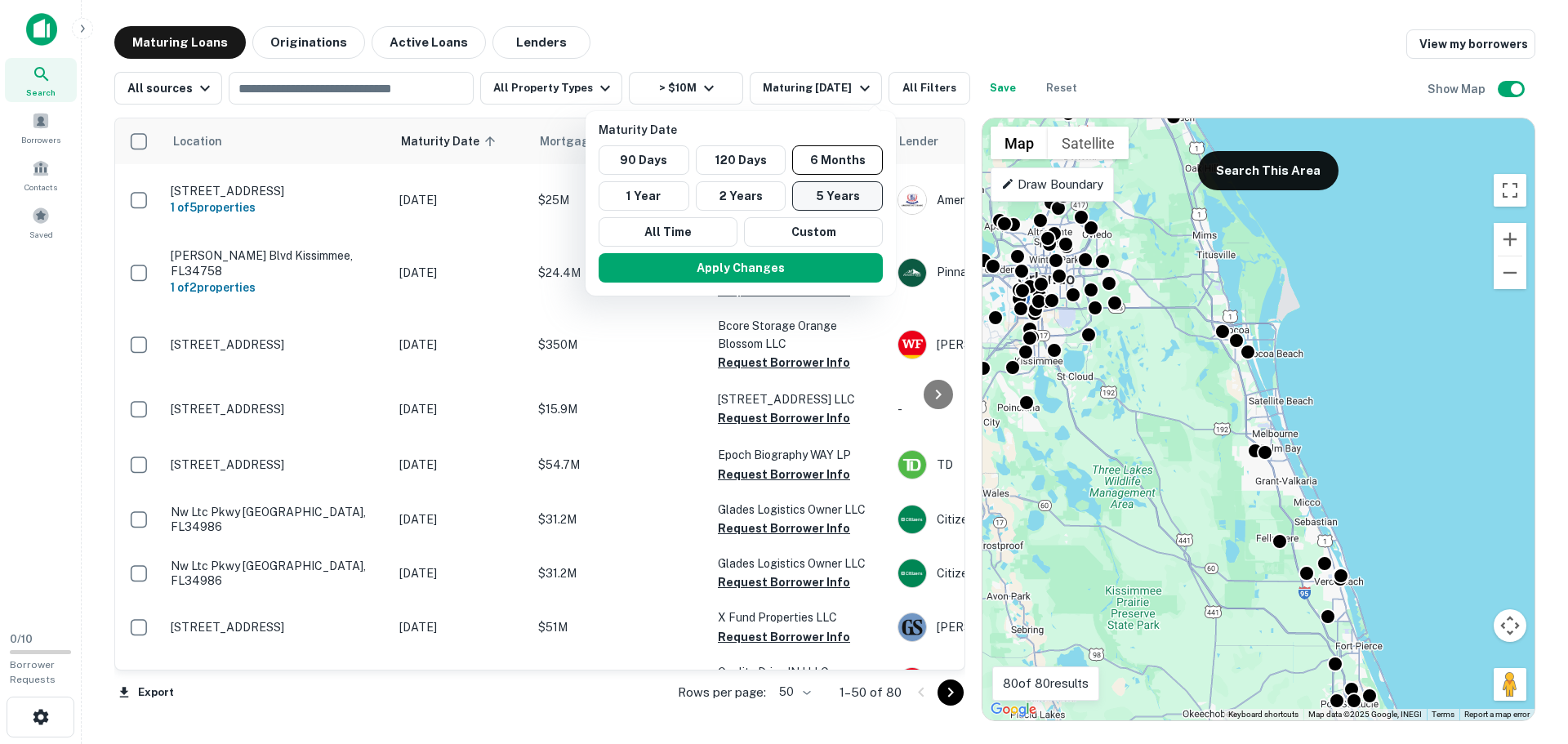
click at [828, 187] on button "5 Years" at bounding box center [837, 196] width 91 height 29
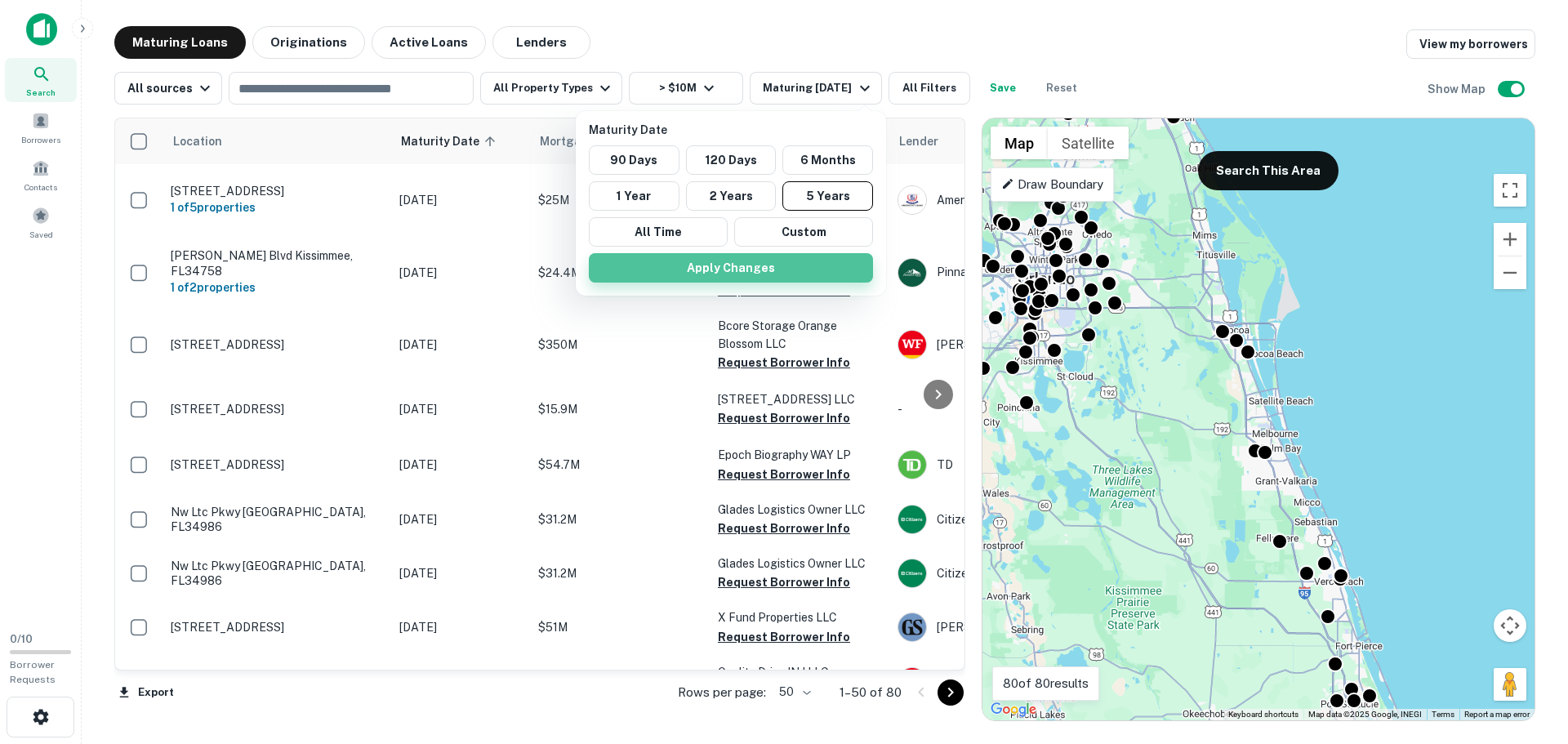
click at [812, 262] on button "Apply Changes" at bounding box center [731, 268] width 284 height 29
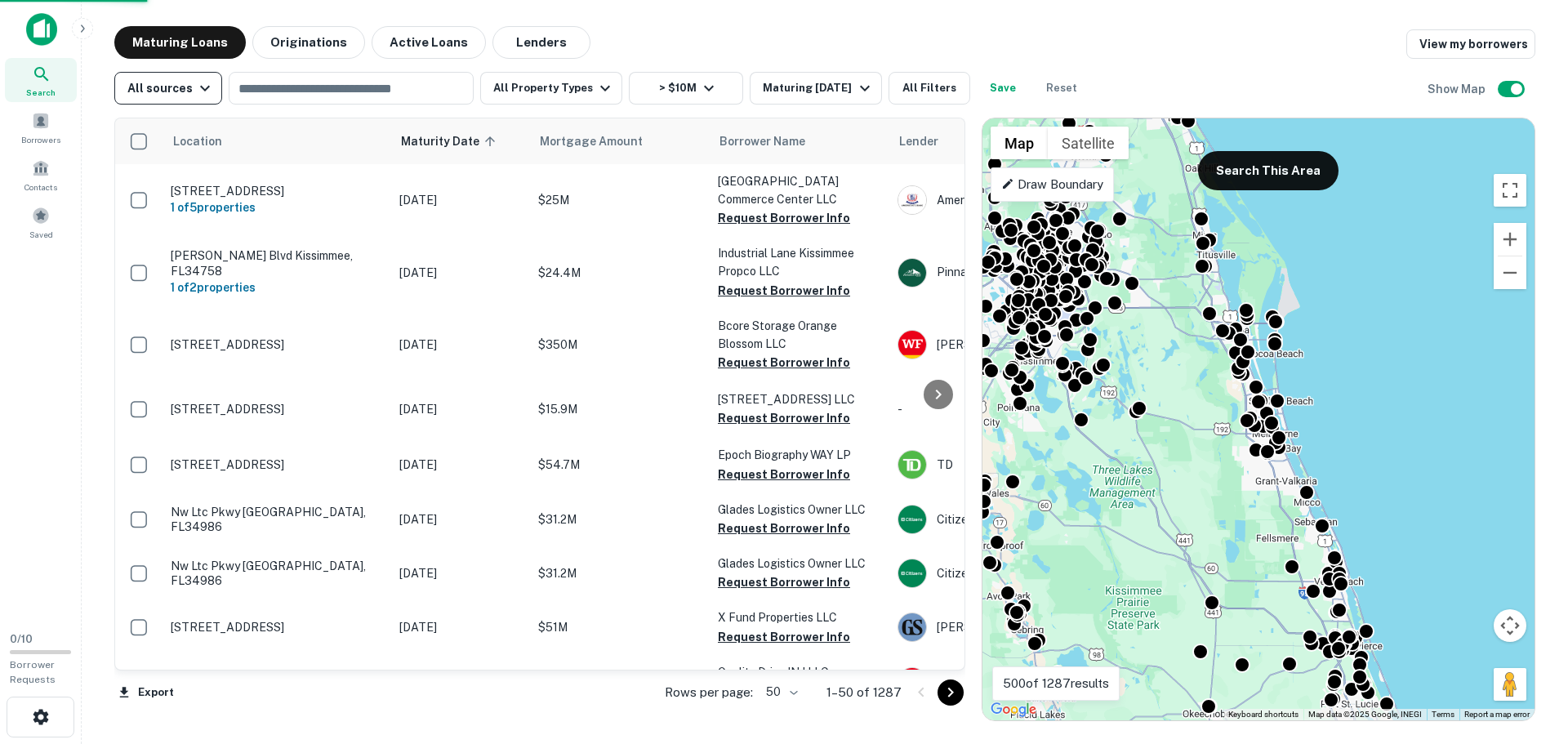
click at [195, 87] on icon "button" at bounding box center [205, 88] width 20 height 20
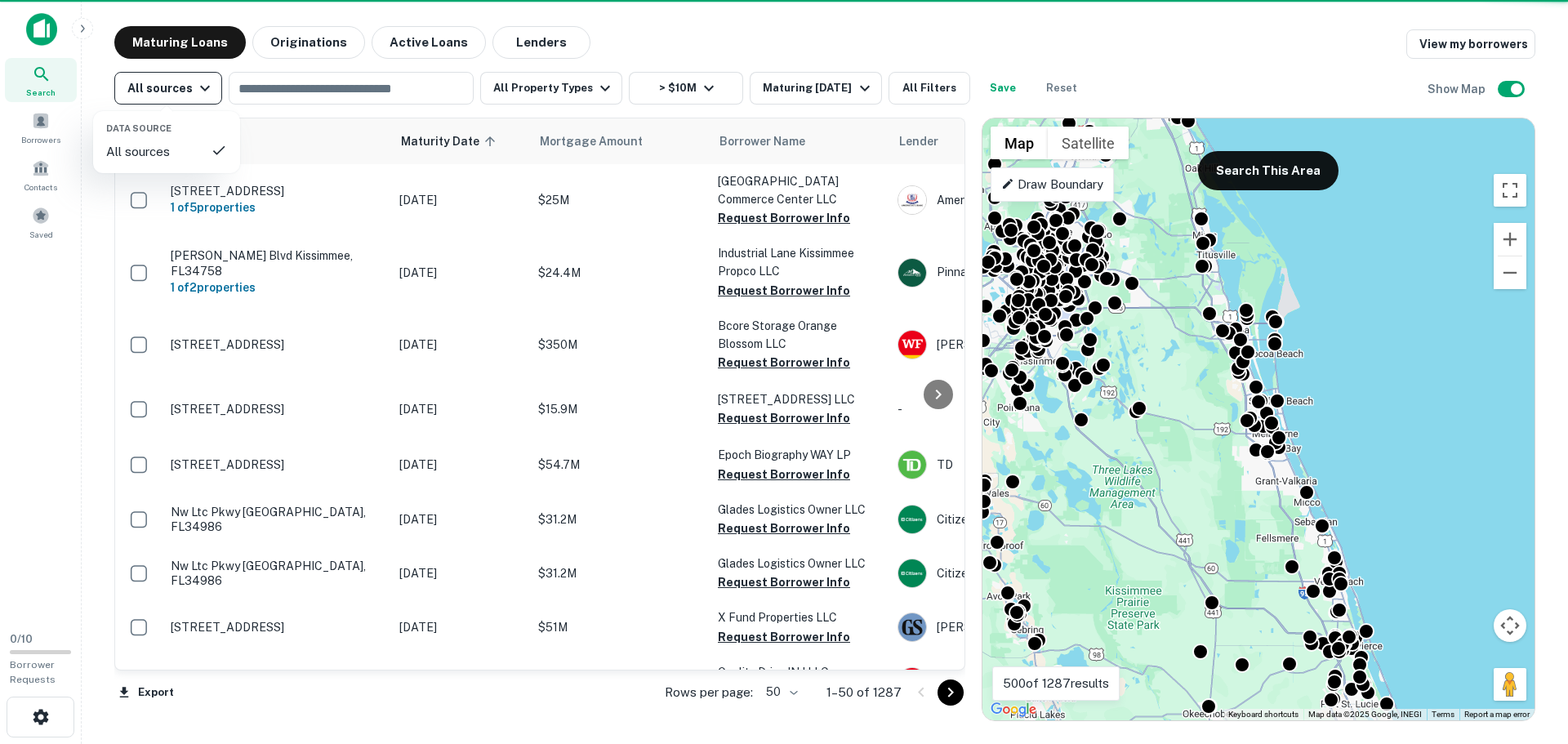
click at [194, 87] on div at bounding box center [784, 372] width 1568 height 744
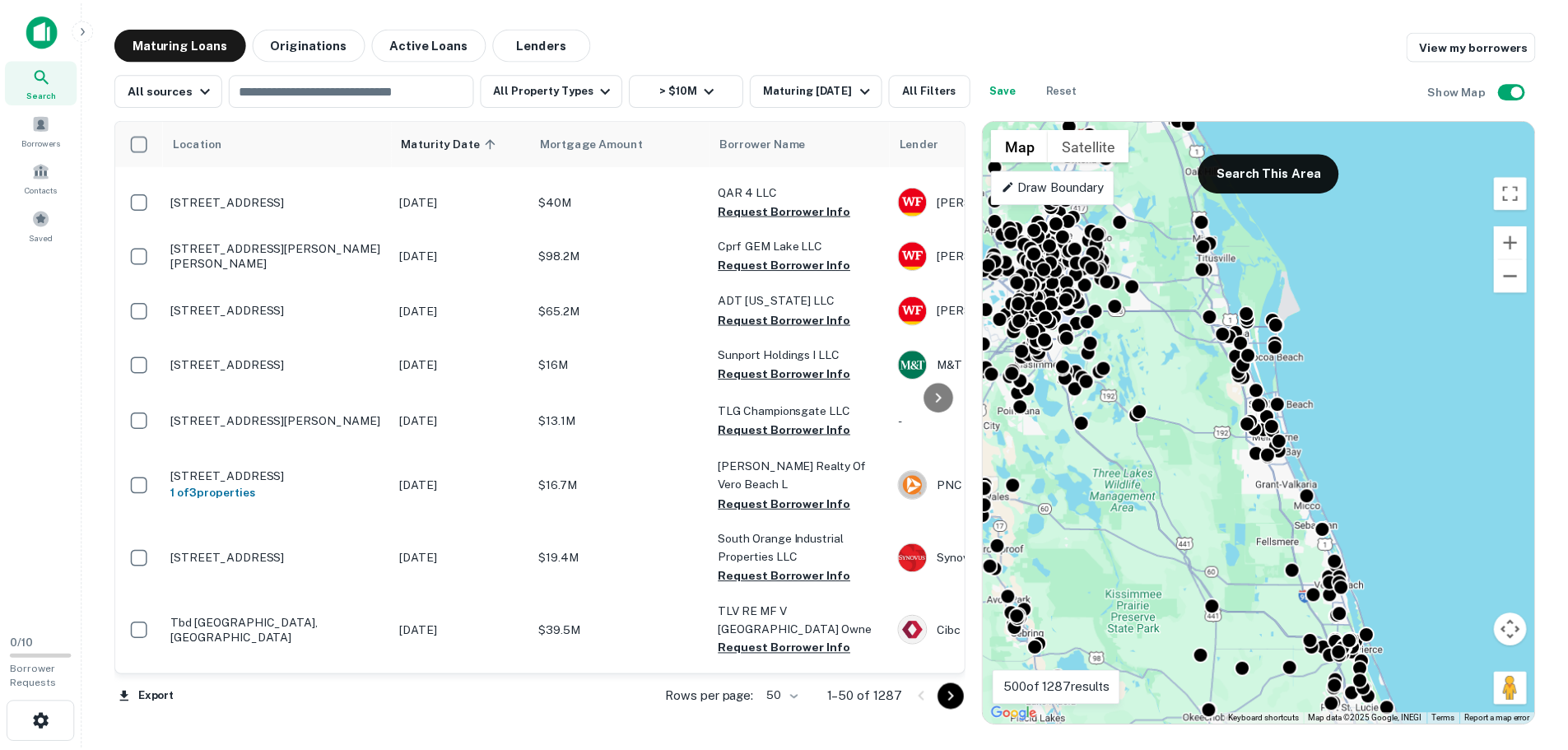
scroll to position [2058, 0]
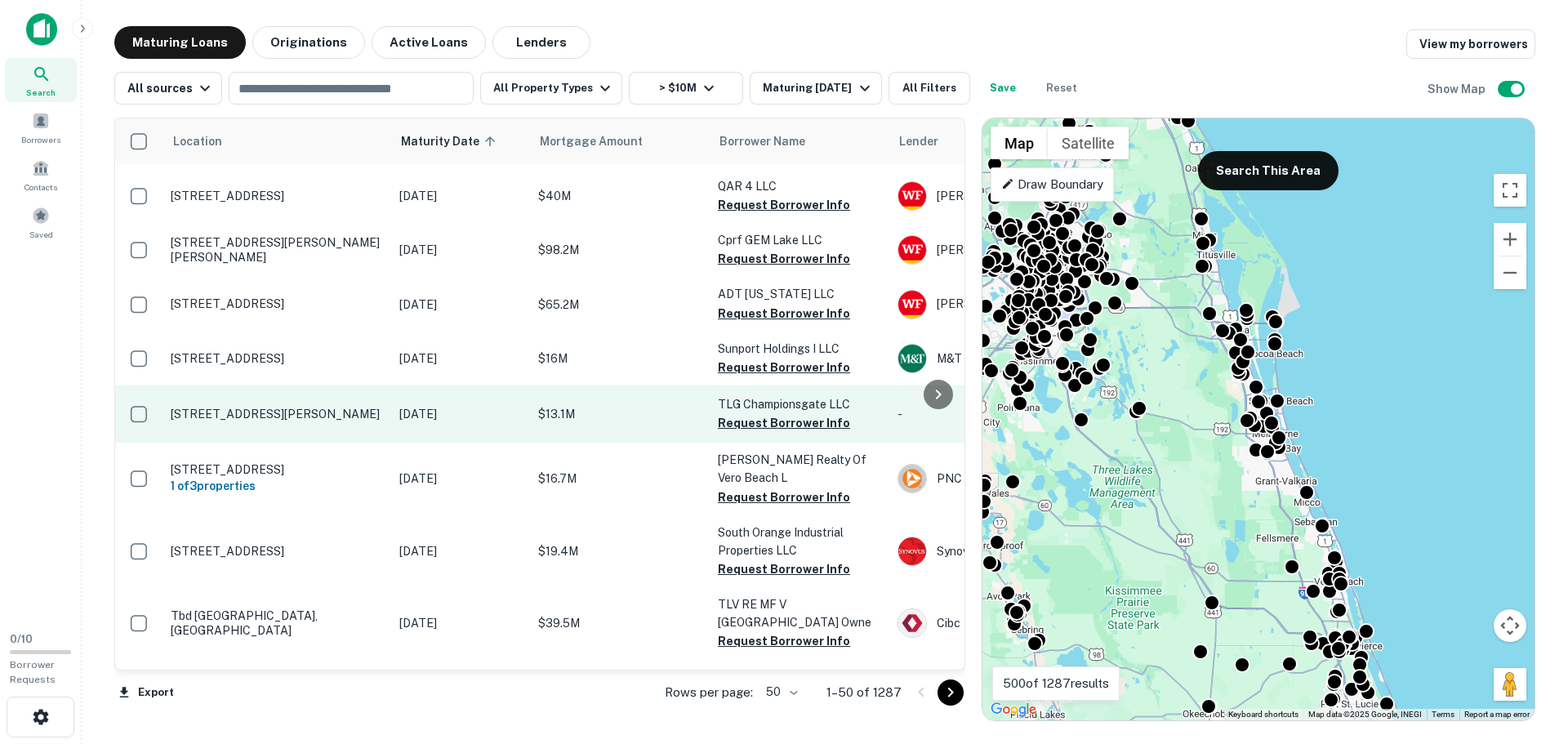
click at [335, 407] on p "[STREET_ADDRESS][PERSON_NAME]" at bounding box center [277, 414] width 213 height 15
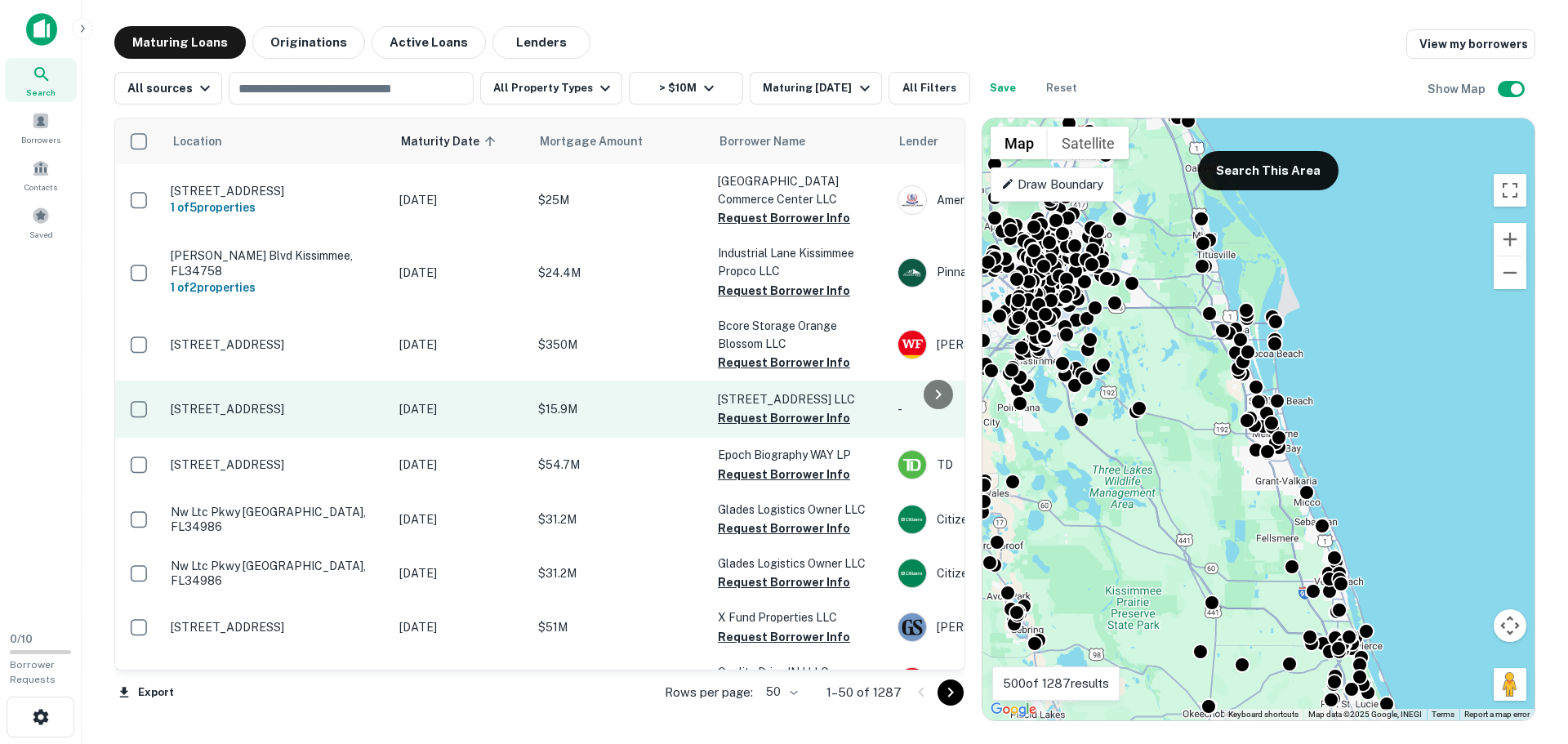
click at [613, 410] on p "$15.9M" at bounding box center [619, 409] width 163 height 18
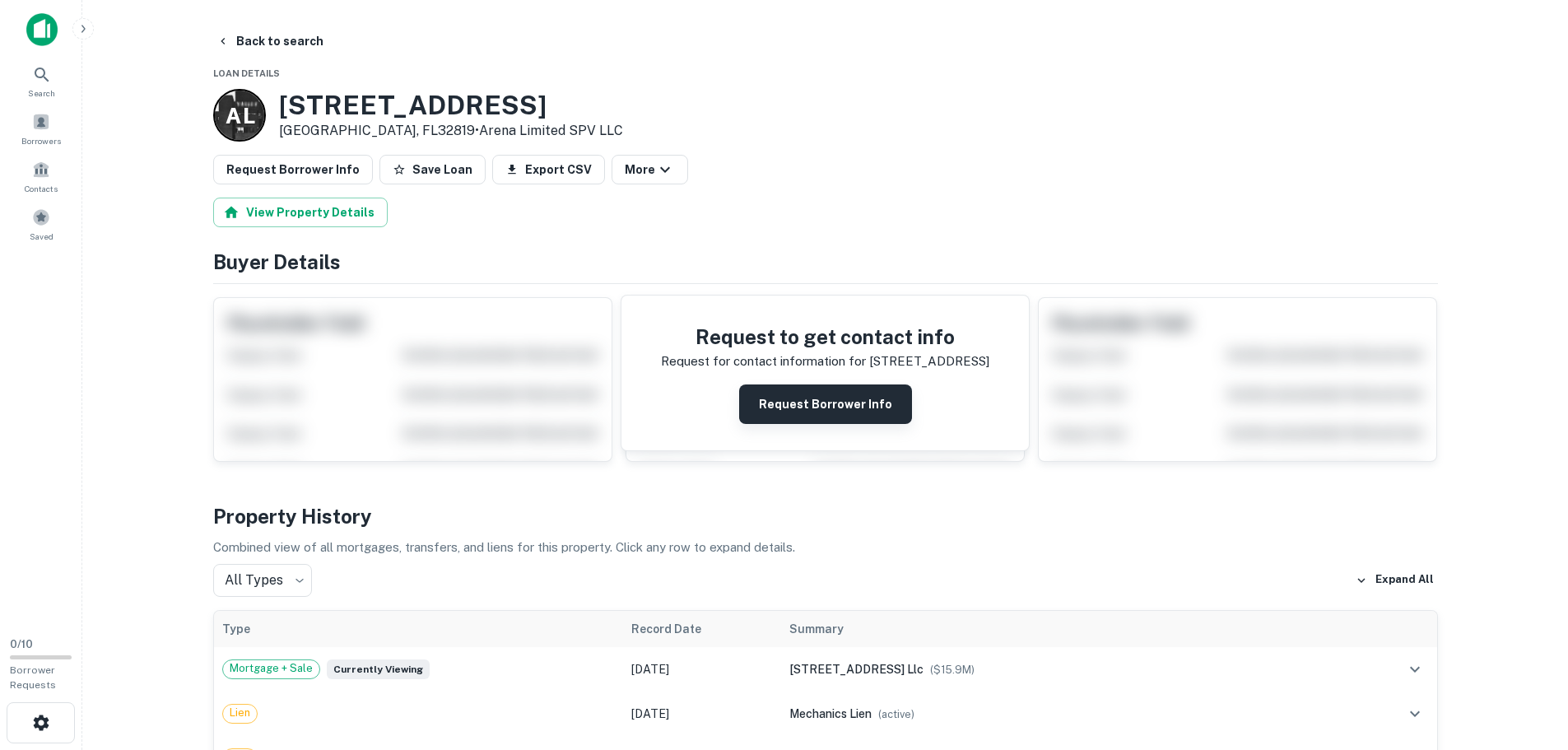
click at [789, 408] on button "Request Borrower Info" at bounding box center [825, 403] width 173 height 39
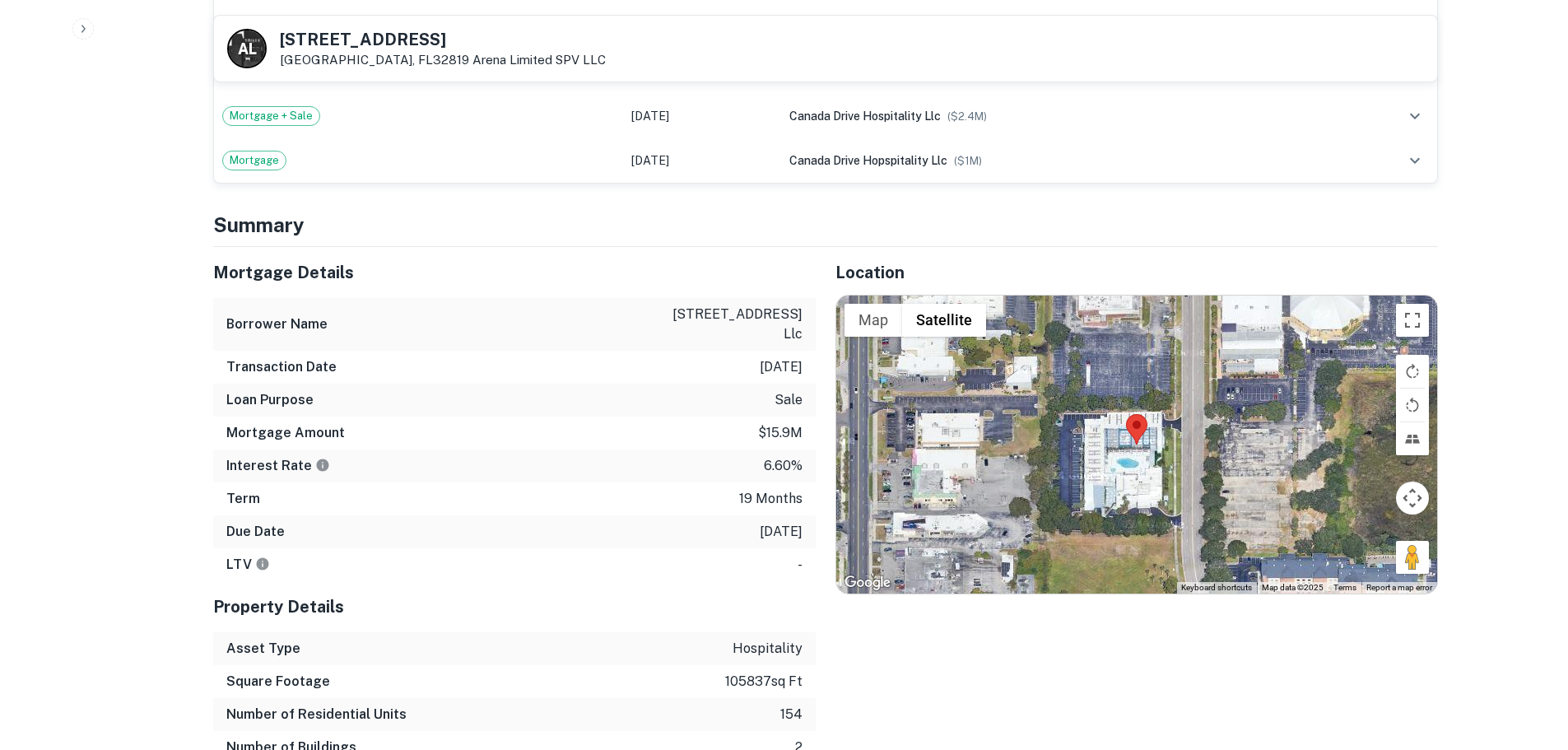
scroll to position [1317, 0]
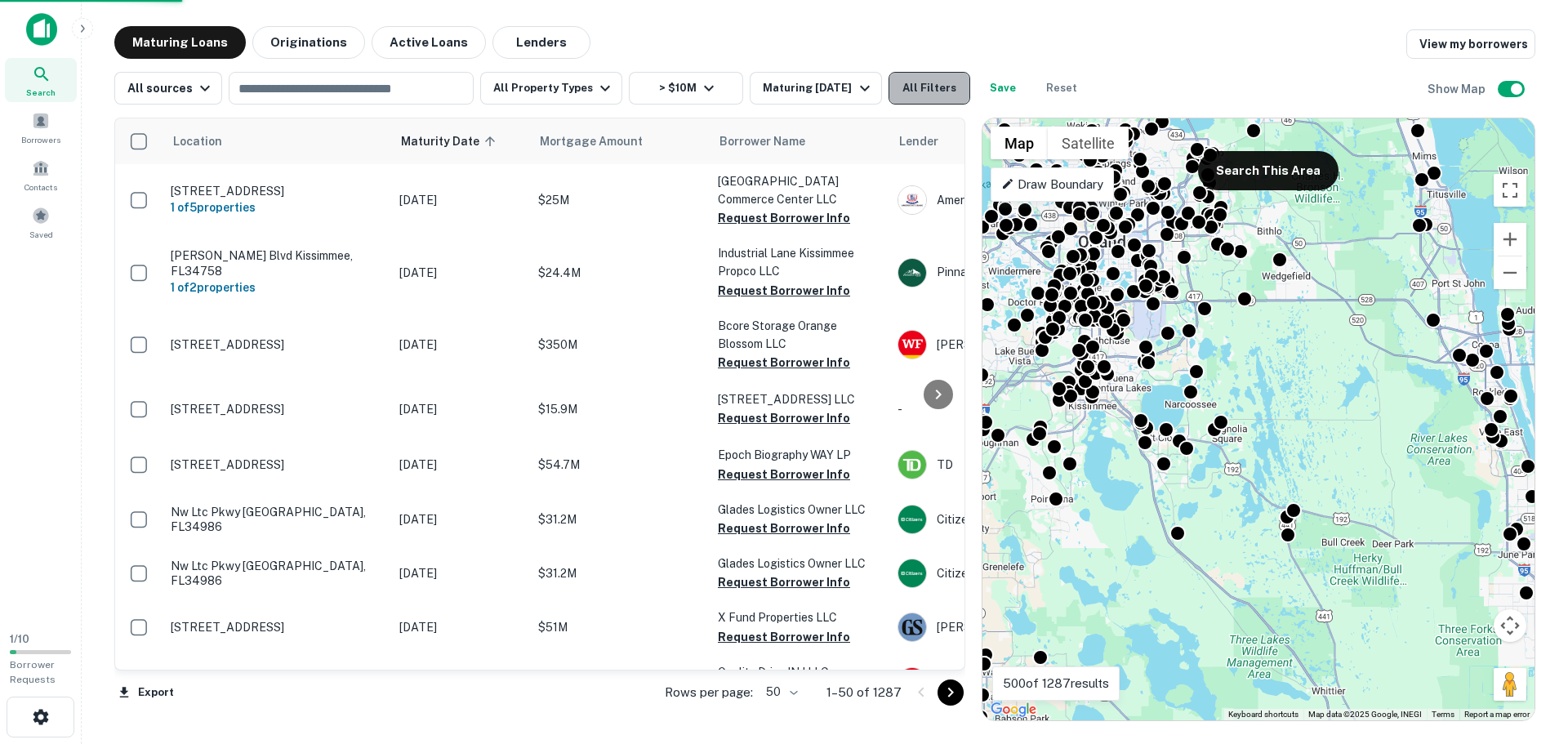
click at [943, 88] on button "All Filters" at bounding box center [929, 88] width 82 height 33
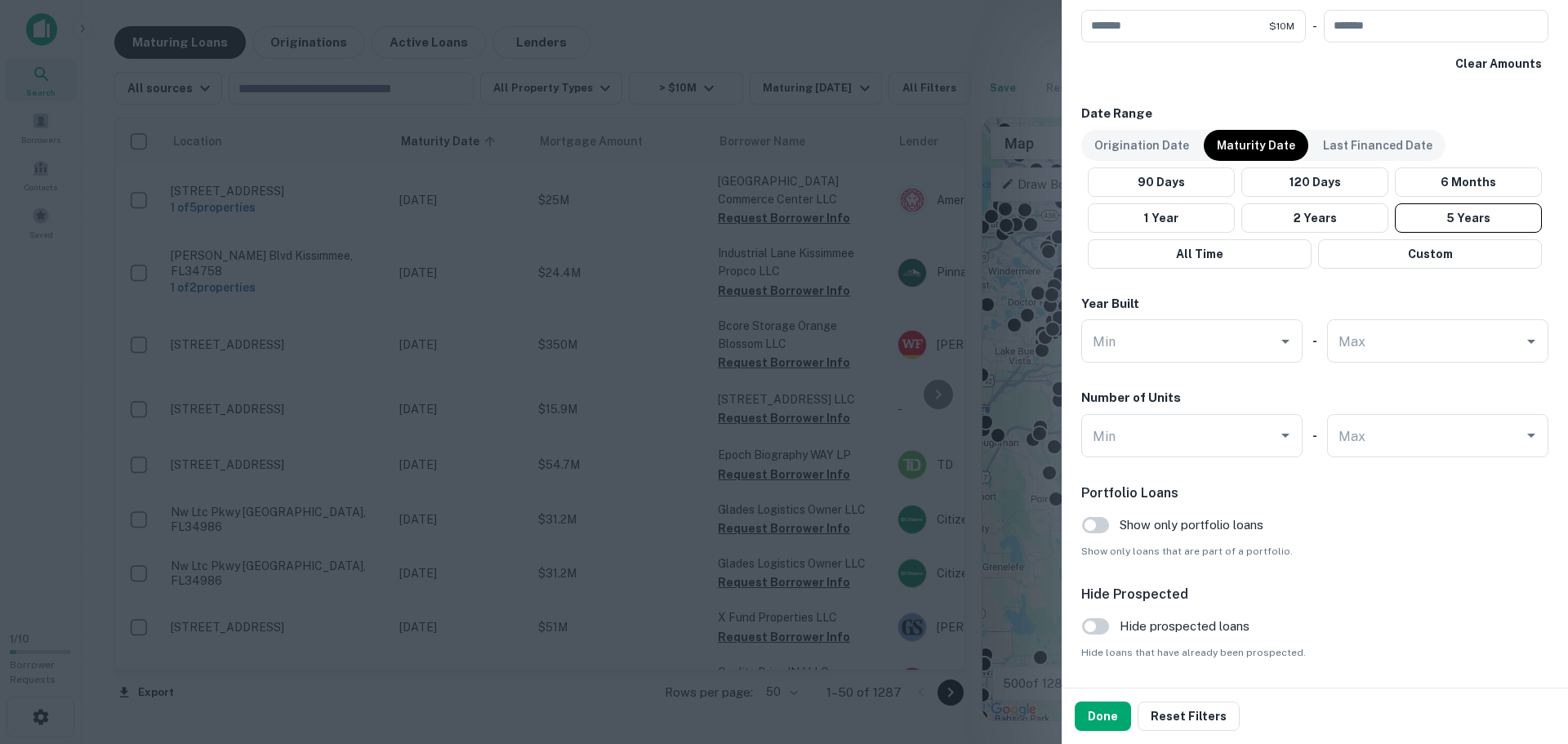
scroll to position [957, 0]
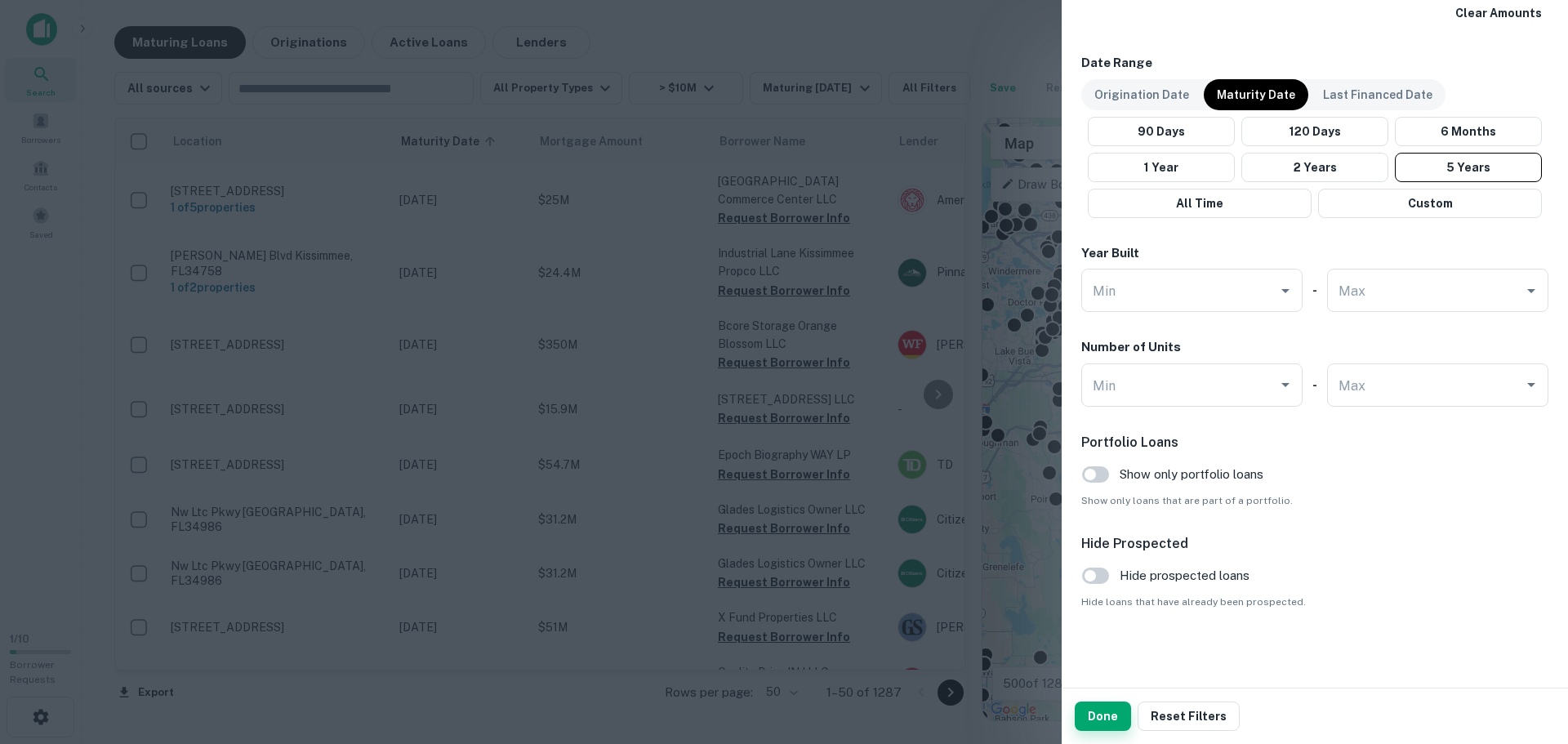
drag, startPoint x: 1123, startPoint y: 717, endPoint x: 1112, endPoint y: 721, distance: 11.7
drag, startPoint x: 1112, startPoint y: 721, endPoint x: 1102, endPoint y: 714, distance: 12.2
click at [1100, 721] on button "Done" at bounding box center [1102, 716] width 56 height 29
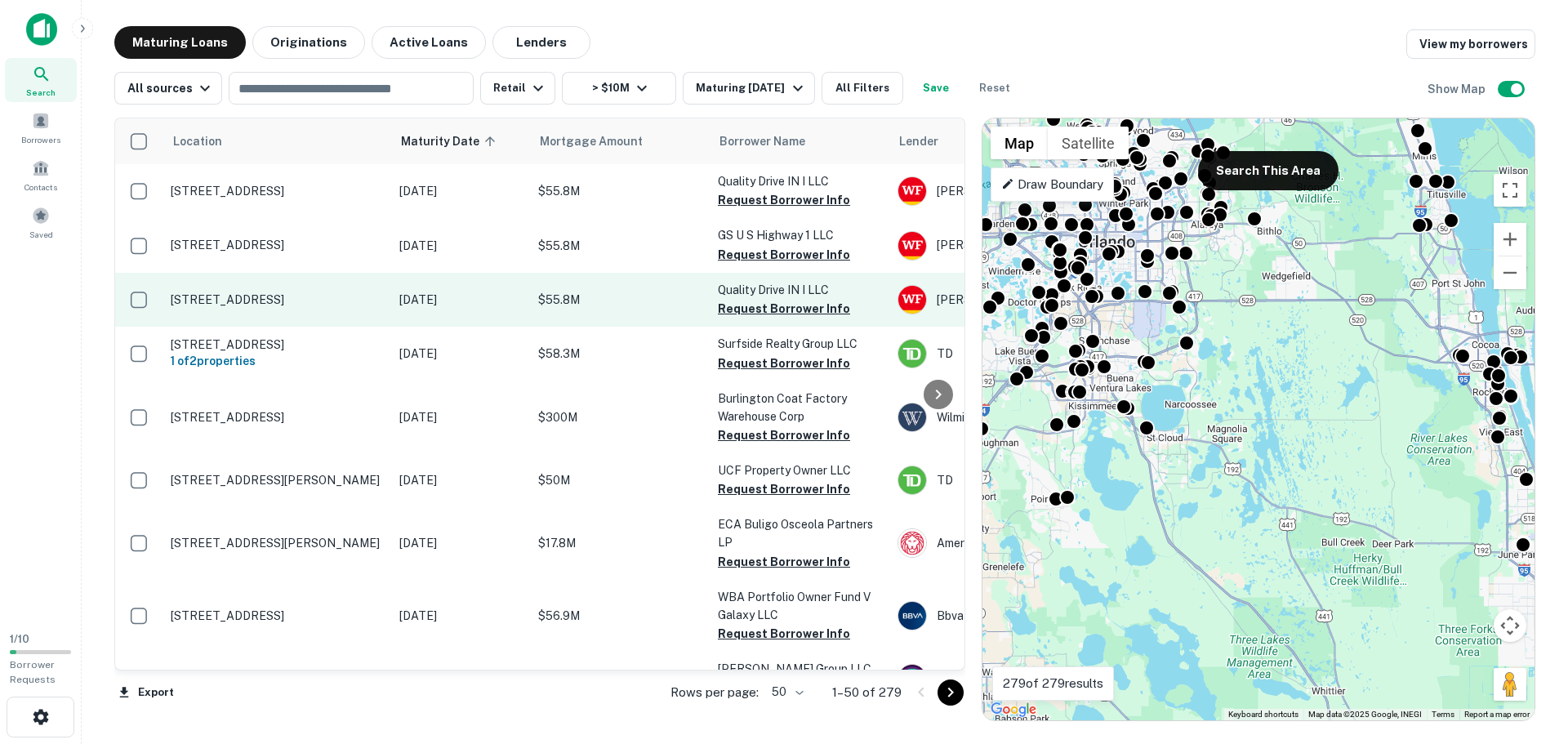
click at [234, 298] on p "[STREET_ADDRESS]" at bounding box center [277, 299] width 213 height 15
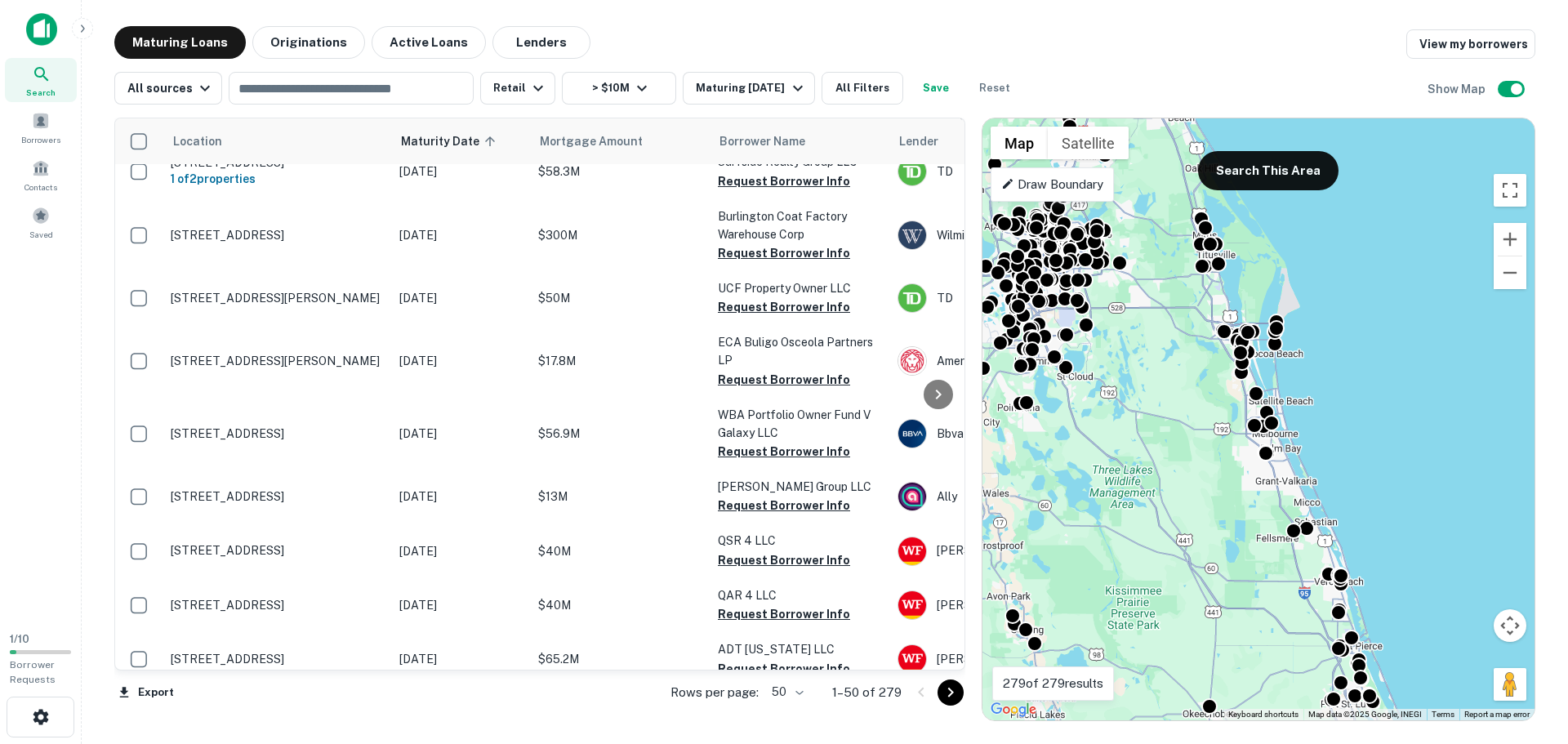
drag, startPoint x: 401, startPoint y: 670, endPoint x: 459, endPoint y: 665, distance: 58.2
click at [459, 665] on div "Location Maturity Date sorted ascending Mortgage Amount Borrower Name Lender Pu…" at bounding box center [539, 394] width 851 height 553
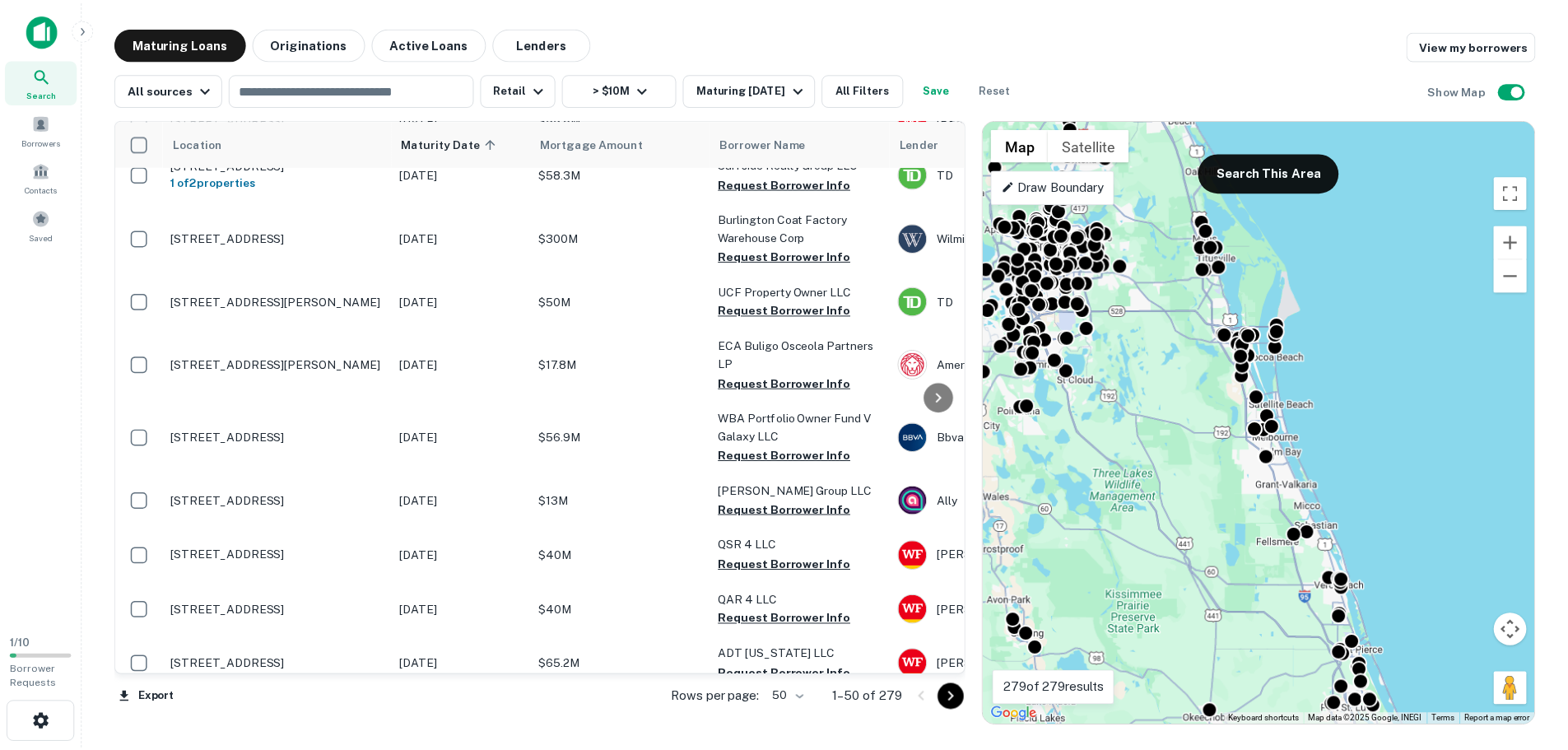
scroll to position [337, 0]
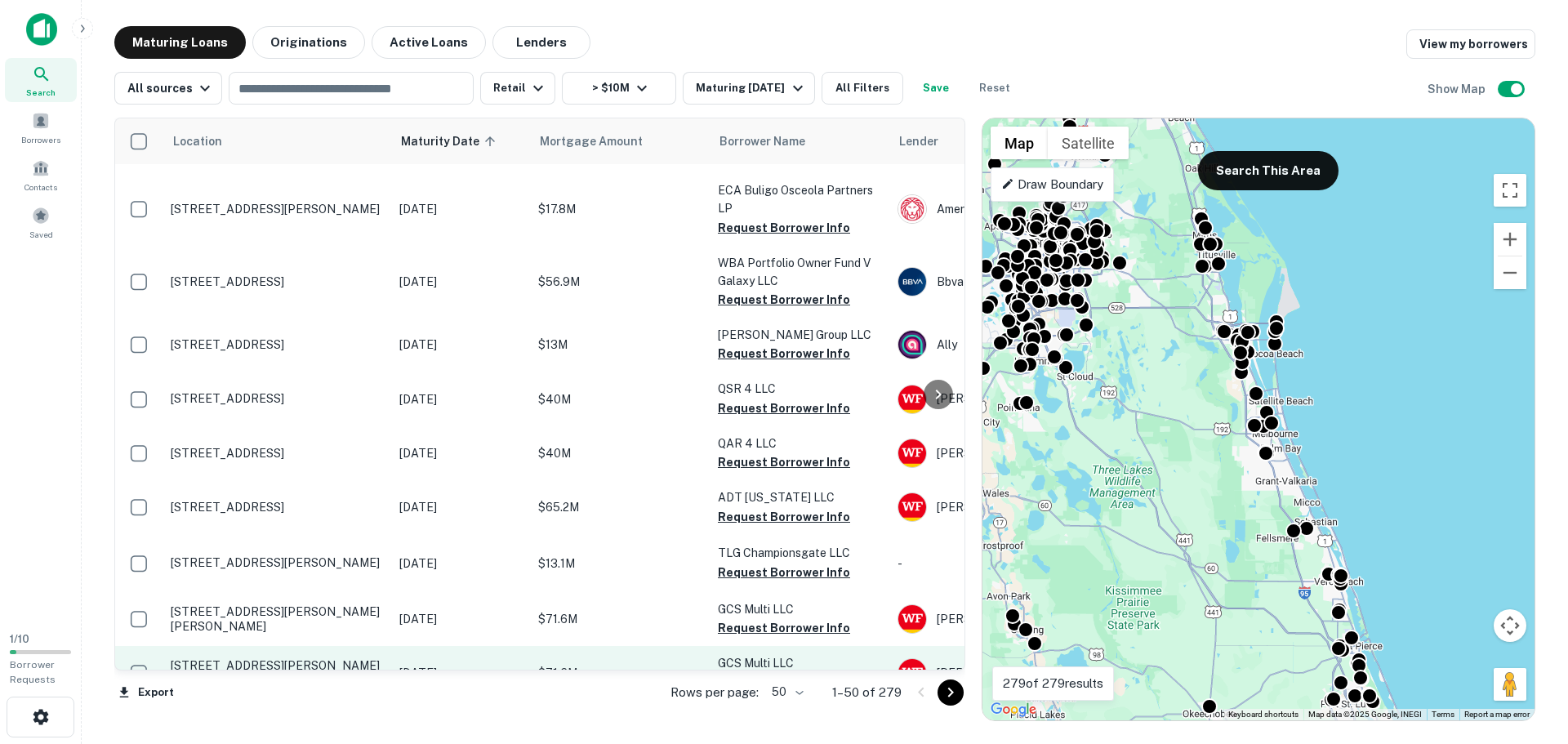
click at [413, 657] on td "[DATE]" at bounding box center [460, 673] width 139 height 54
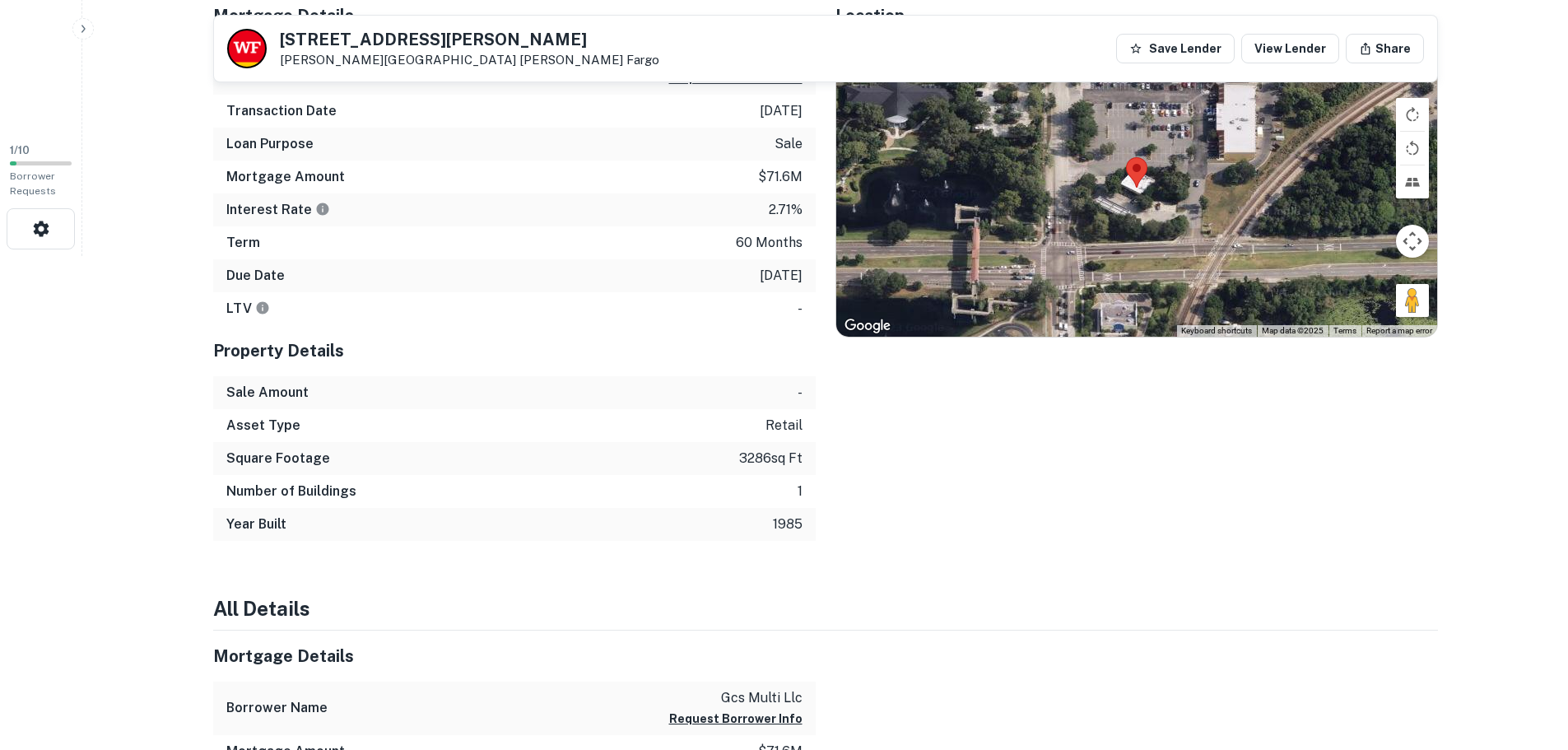
scroll to position [165, 0]
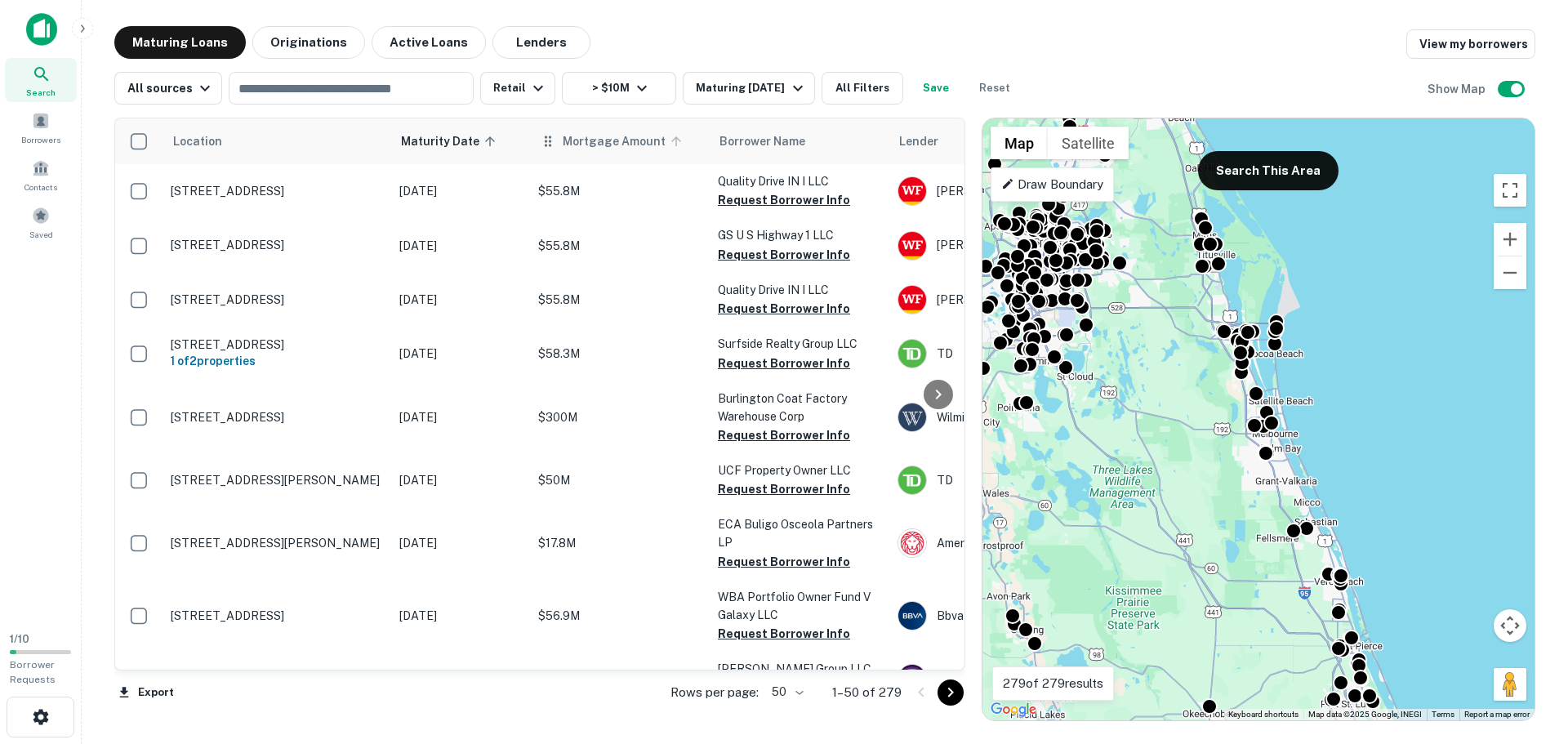
click at [577, 133] on span "Mortgage Amount" at bounding box center [625, 141] width 124 height 20
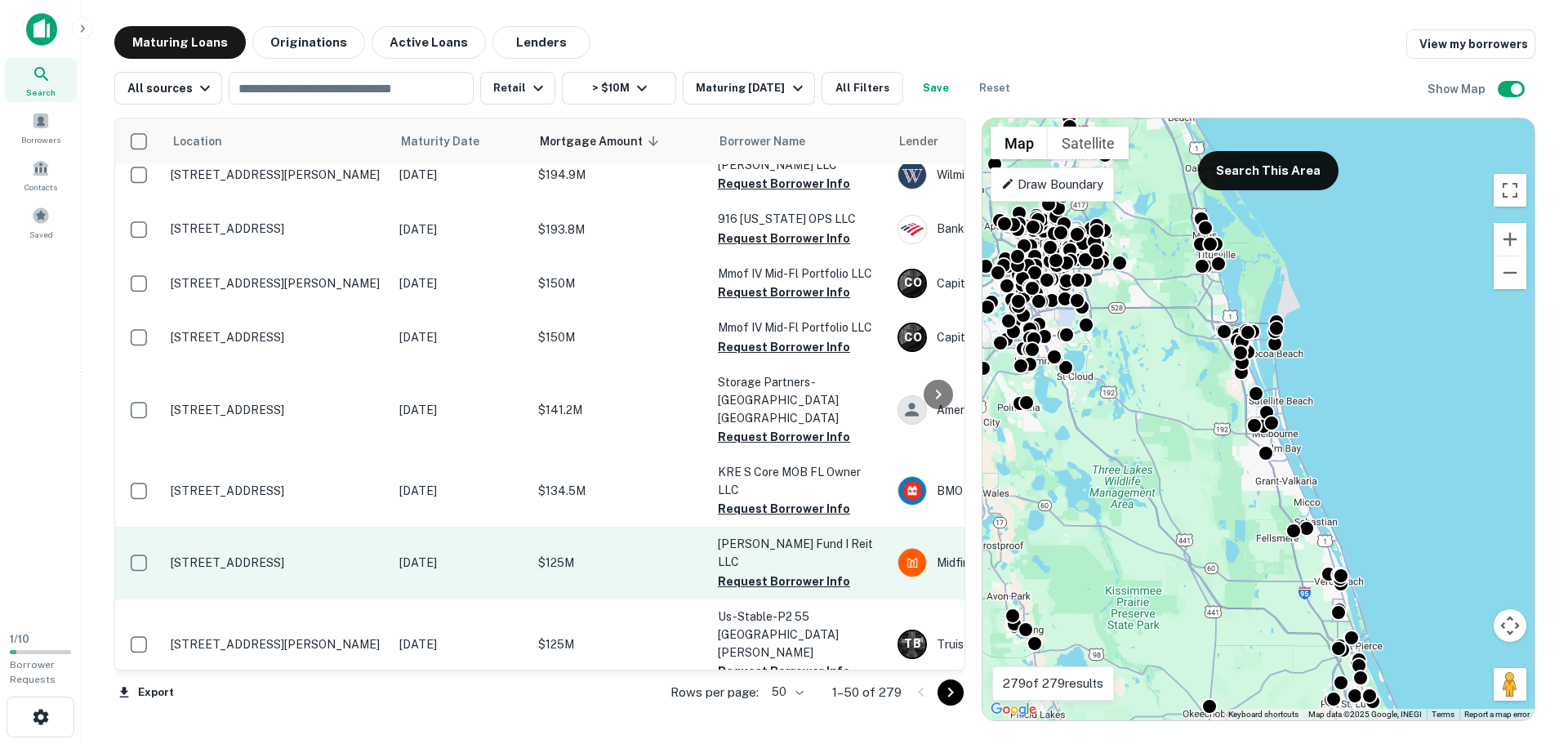
scroll to position [2606, 0]
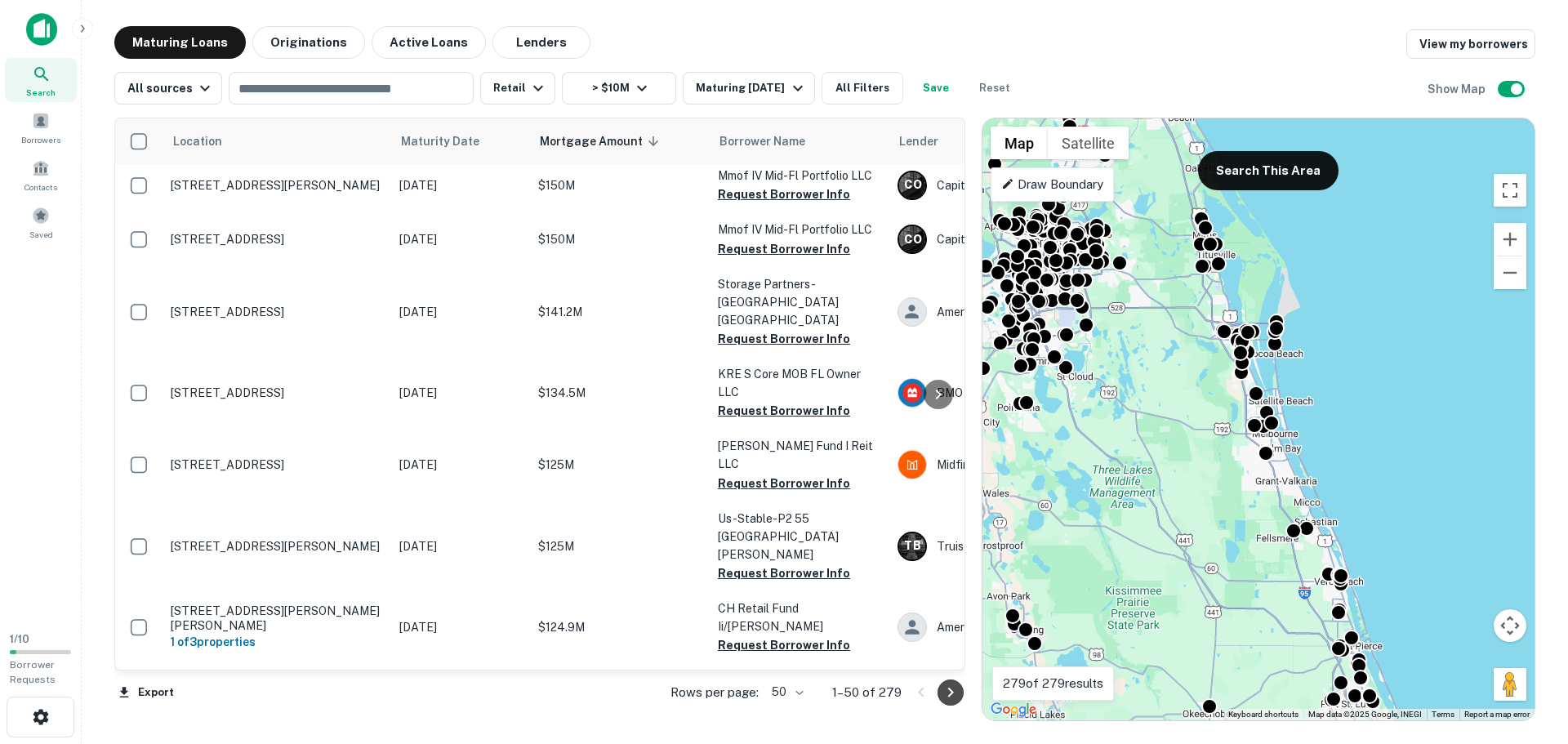
click at [956, 700] on icon "Go to next page" at bounding box center [950, 692] width 20 height 20
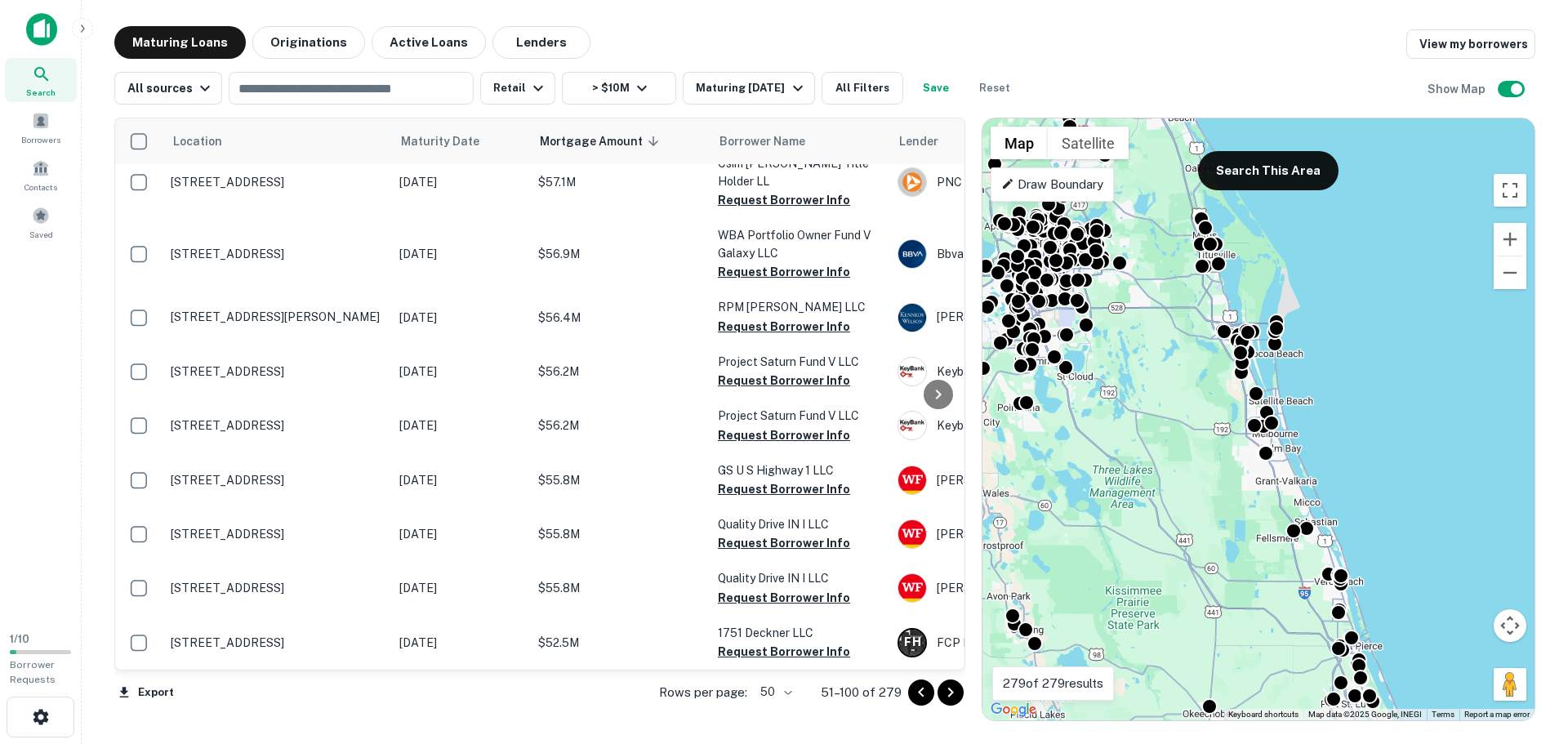
scroll to position [2362, 0]
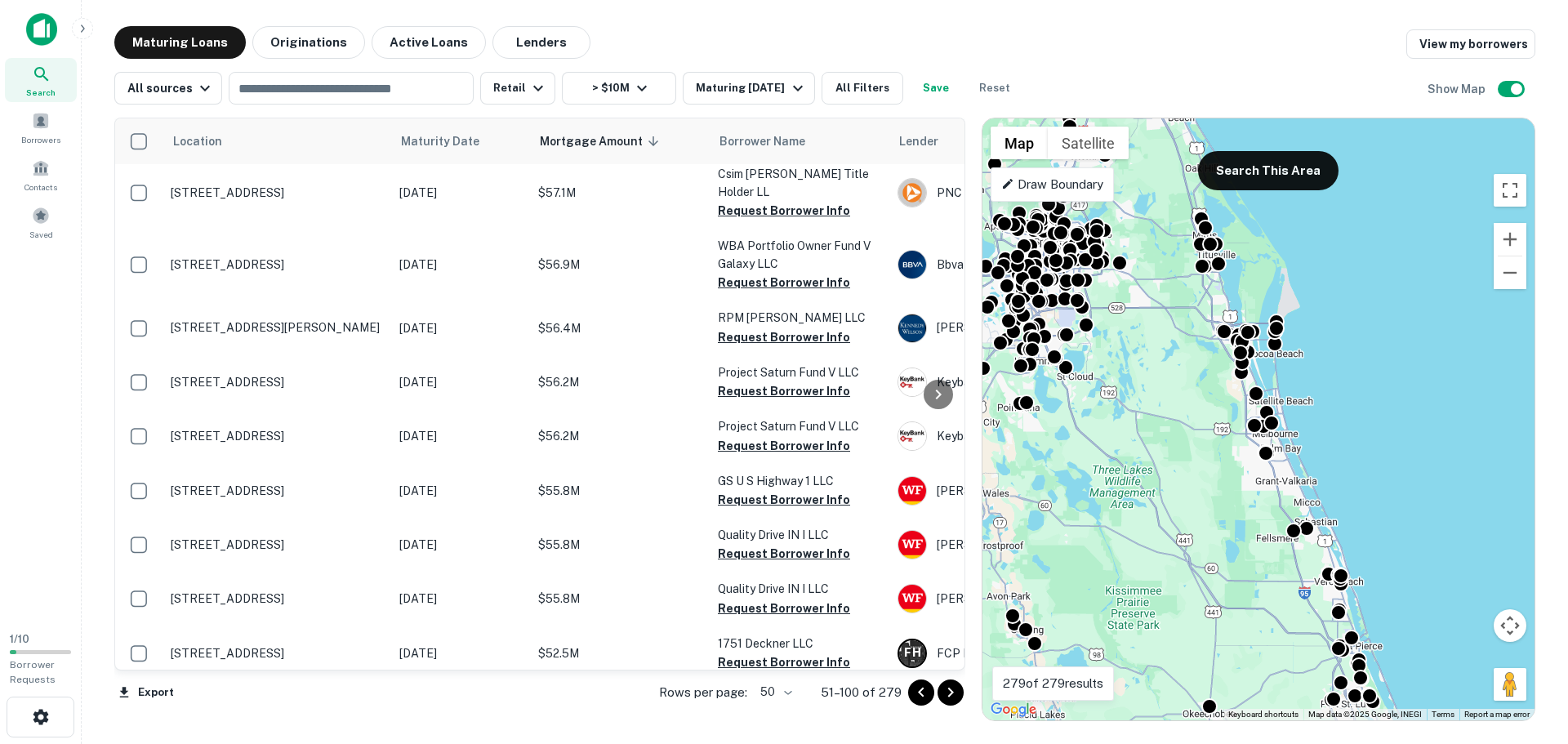
click at [956, 700] on icon "Go to next page" at bounding box center [950, 692] width 20 height 20
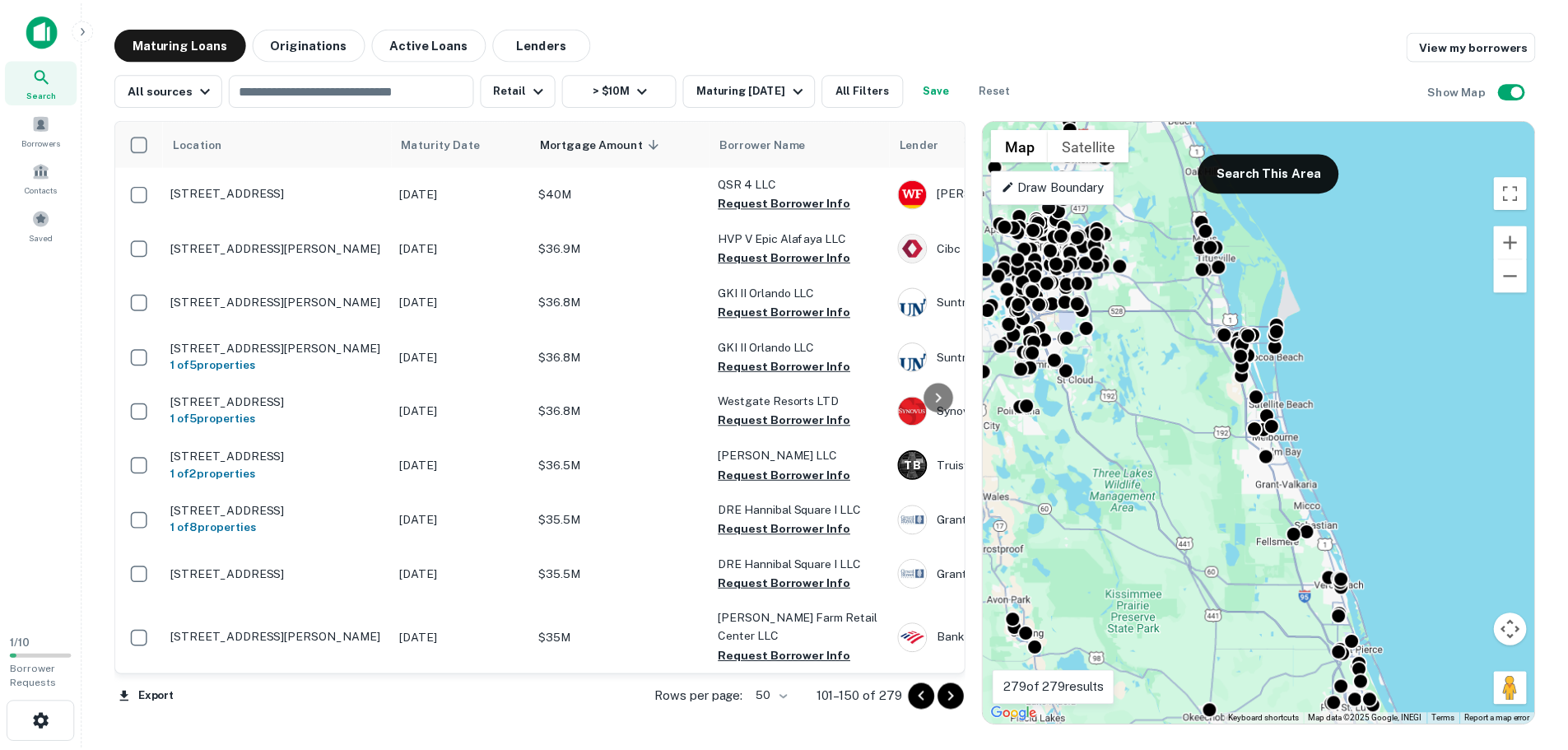
scroll to position [2401, 0]
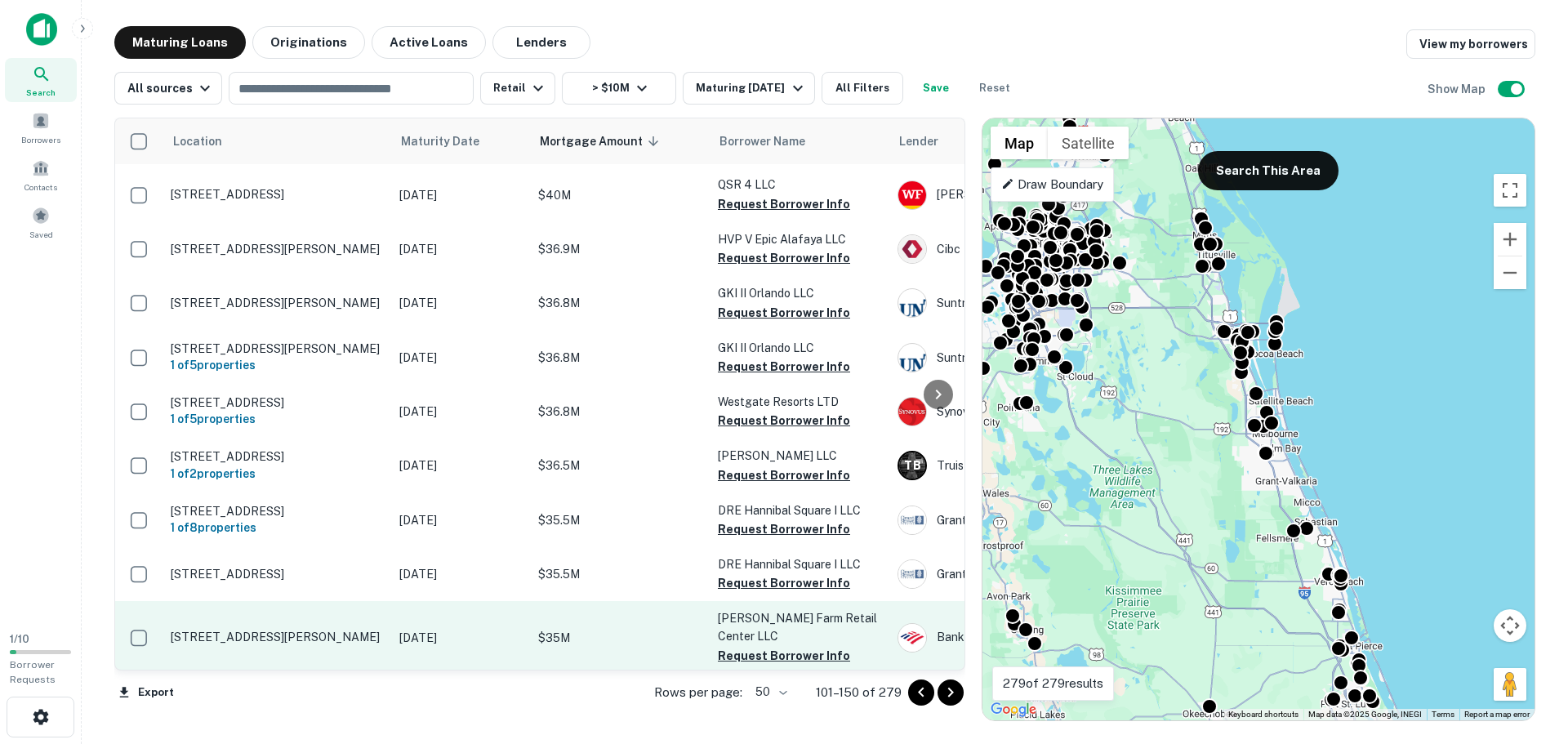
click at [401, 629] on p "[DATE]" at bounding box center [460, 638] width 123 height 18
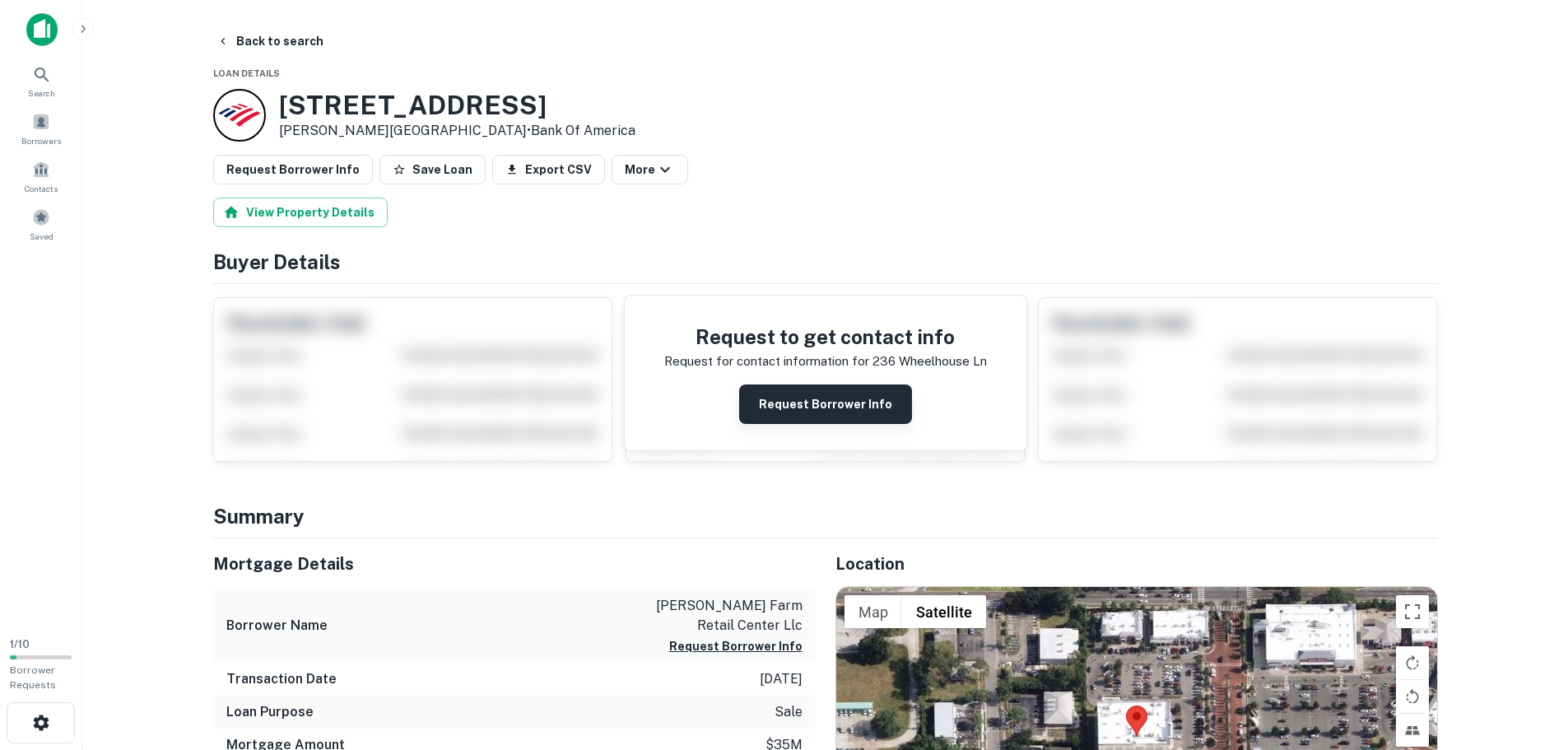
click at [828, 409] on button "Request Borrower Info" at bounding box center [825, 403] width 173 height 39
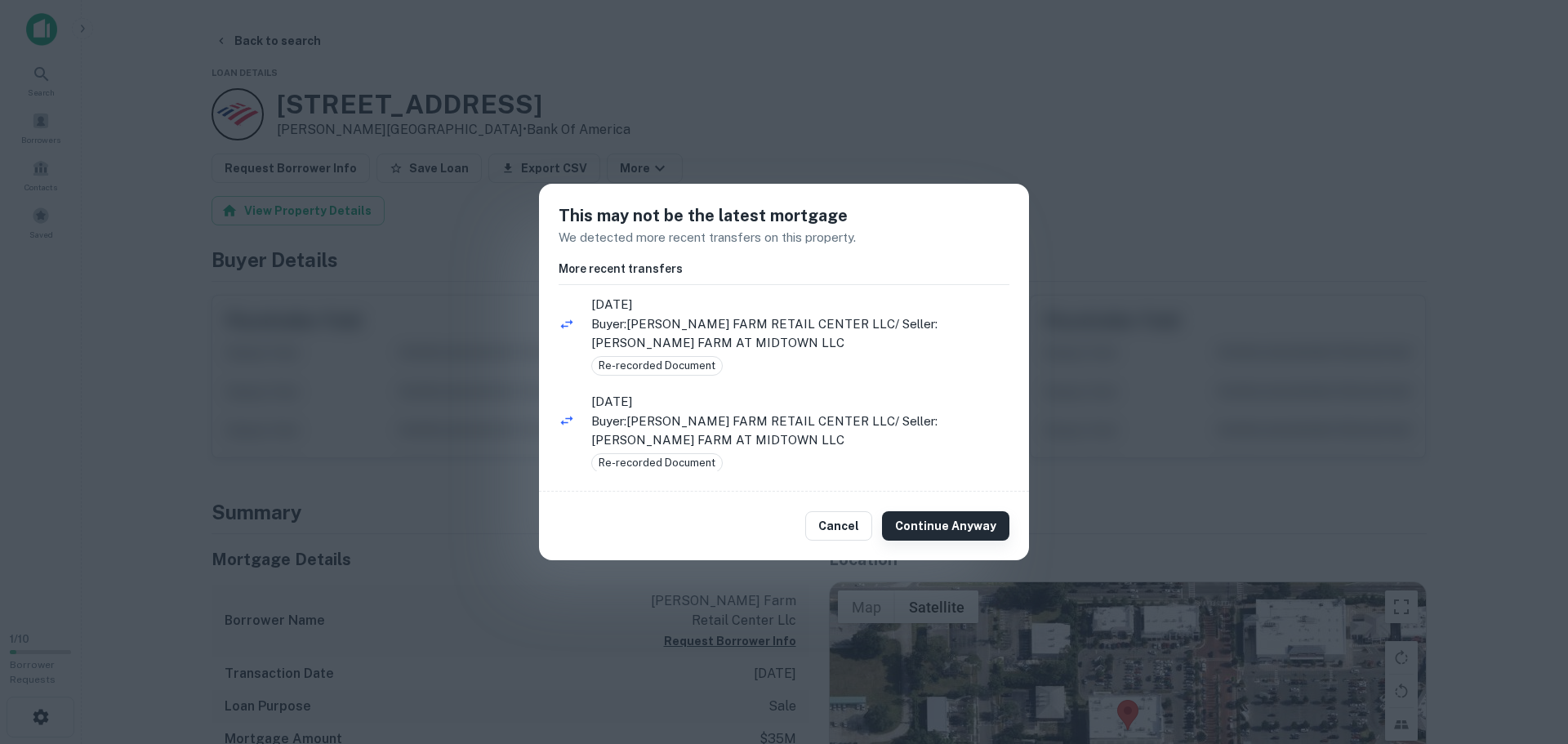
click at [928, 529] on button "Continue Anyway" at bounding box center [945, 526] width 127 height 29
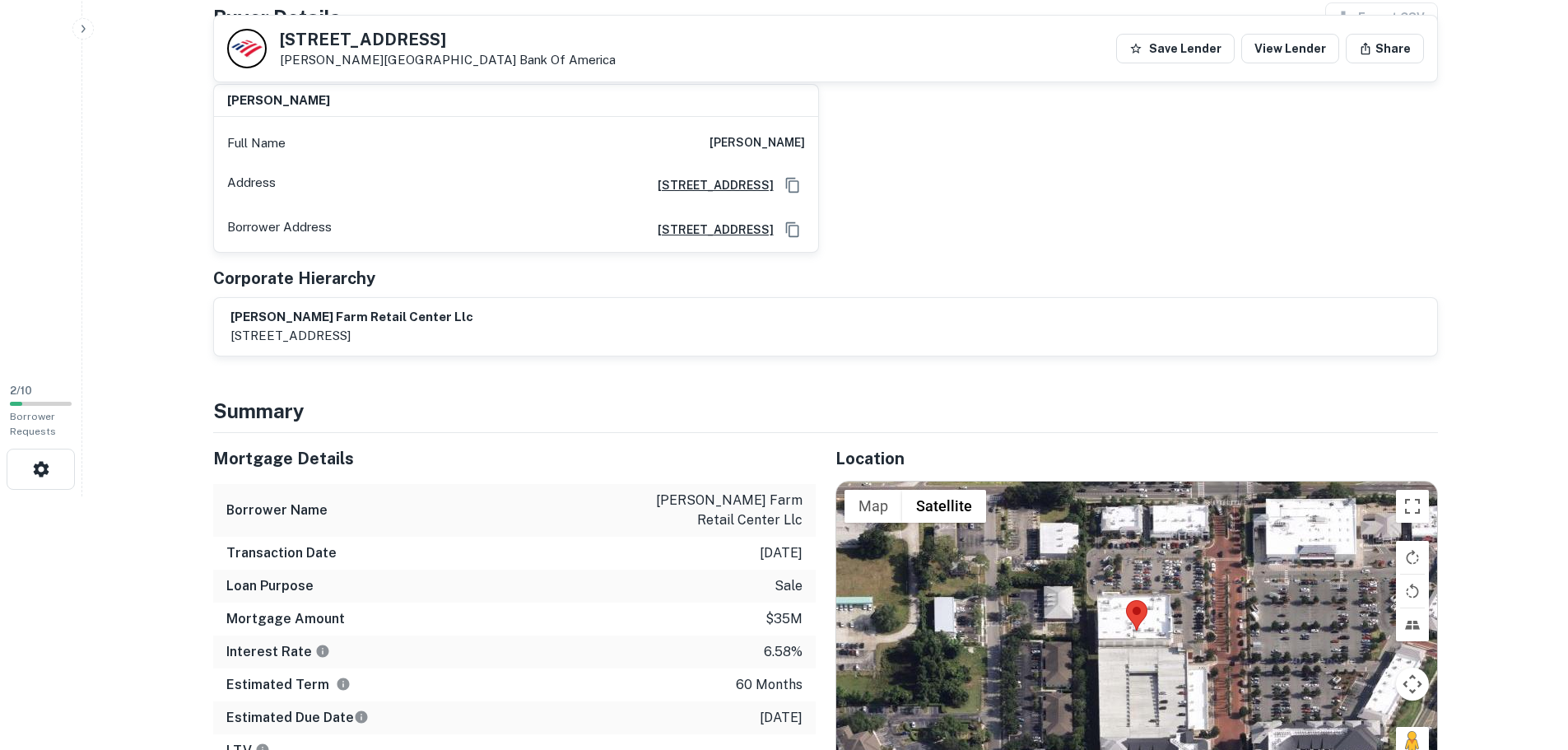
scroll to position [577, 0]
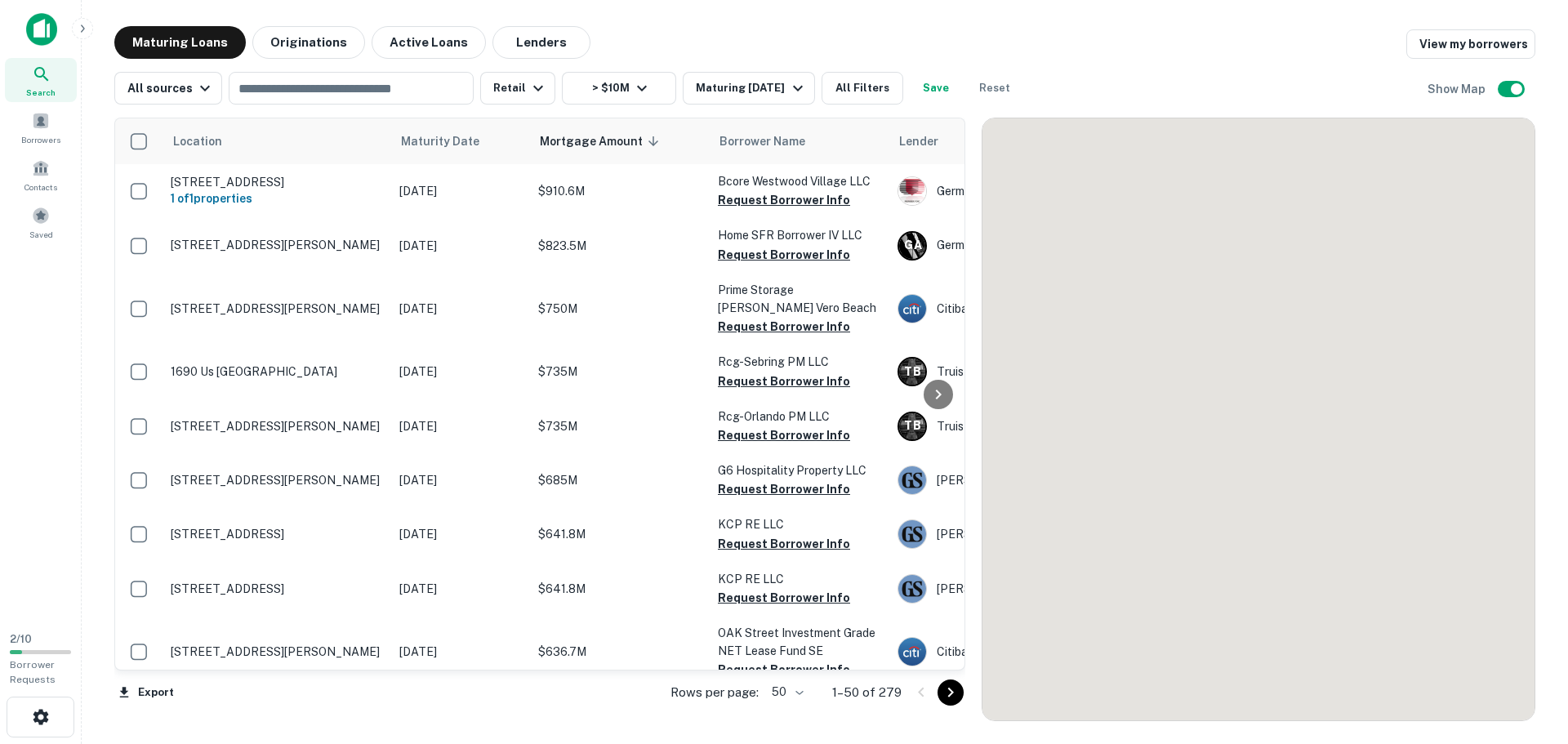
scroll to position [2381, 0]
